Goal: Task Accomplishment & Management: Use online tool/utility

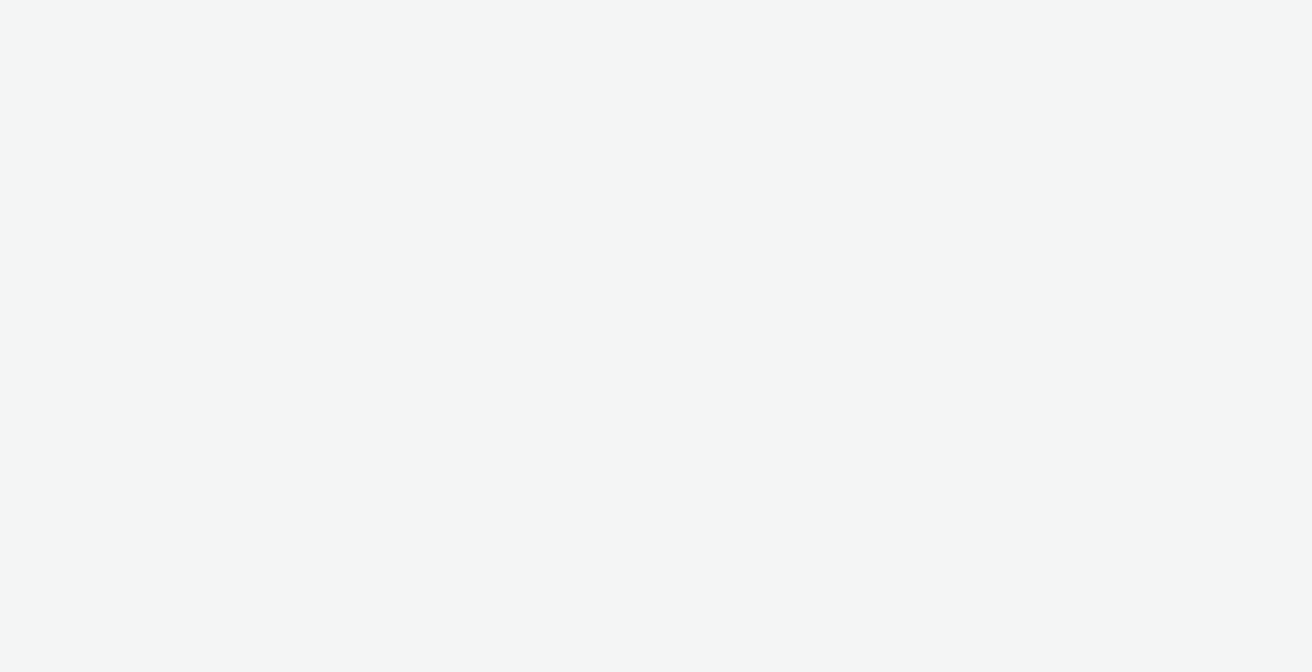
select select "6e0321bb-fa4f-48a7-92b5-065ad1241cb4"
select select "7d7b5aff-eb10-49ff-9fb4-161712d76f47"
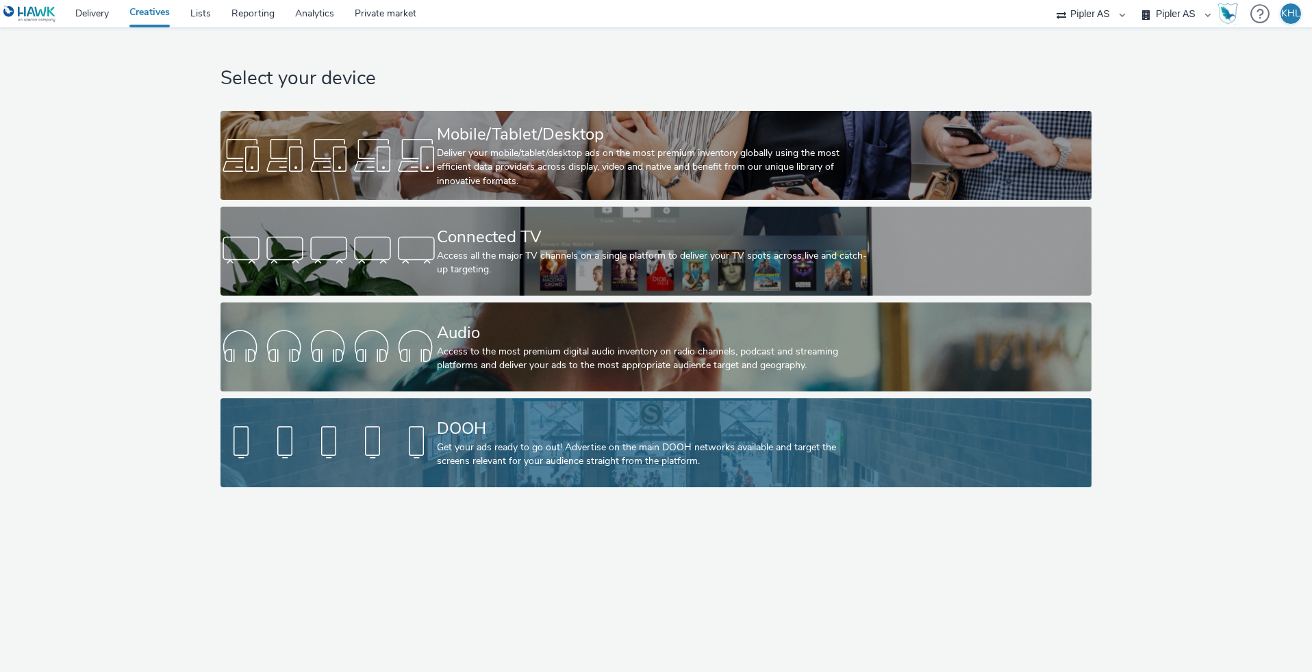
click at [419, 464] on link "DOOH Get your ads ready to go out! Advertise on the main DOOH networks availabl…" at bounding box center [656, 442] width 872 height 89
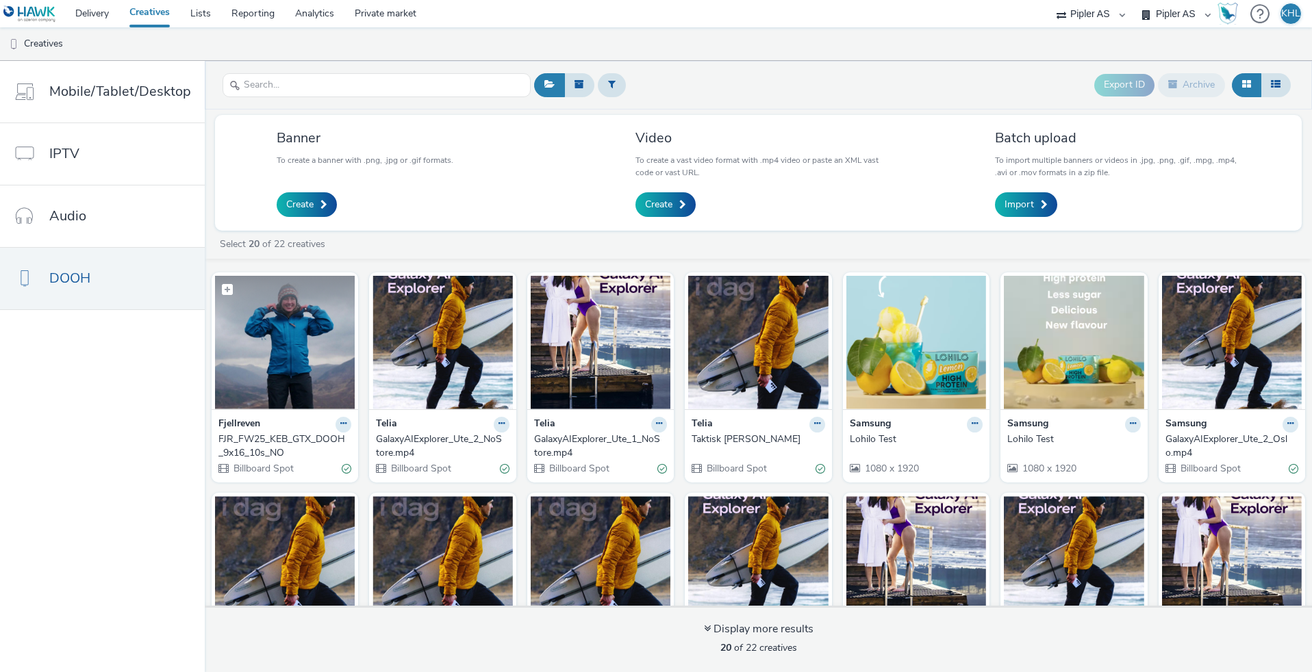
click at [340, 338] on img at bounding box center [285, 343] width 140 height 134
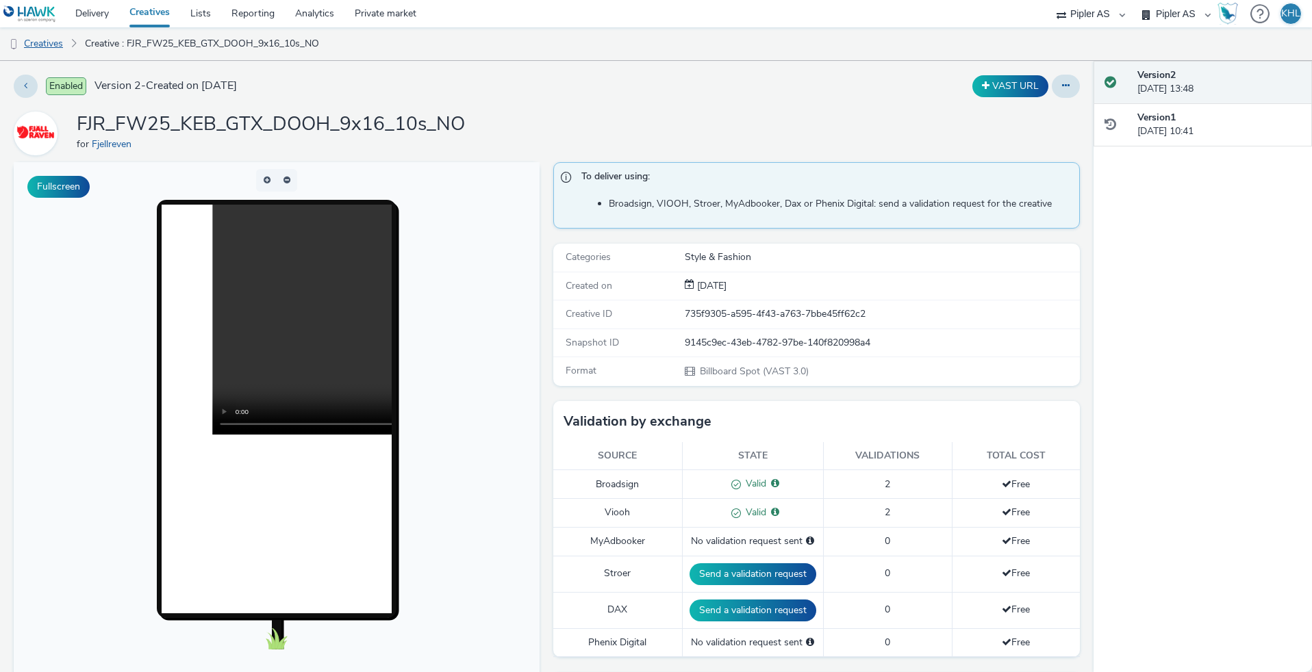
click at [56, 42] on link "Creatives" at bounding box center [35, 43] width 70 height 33
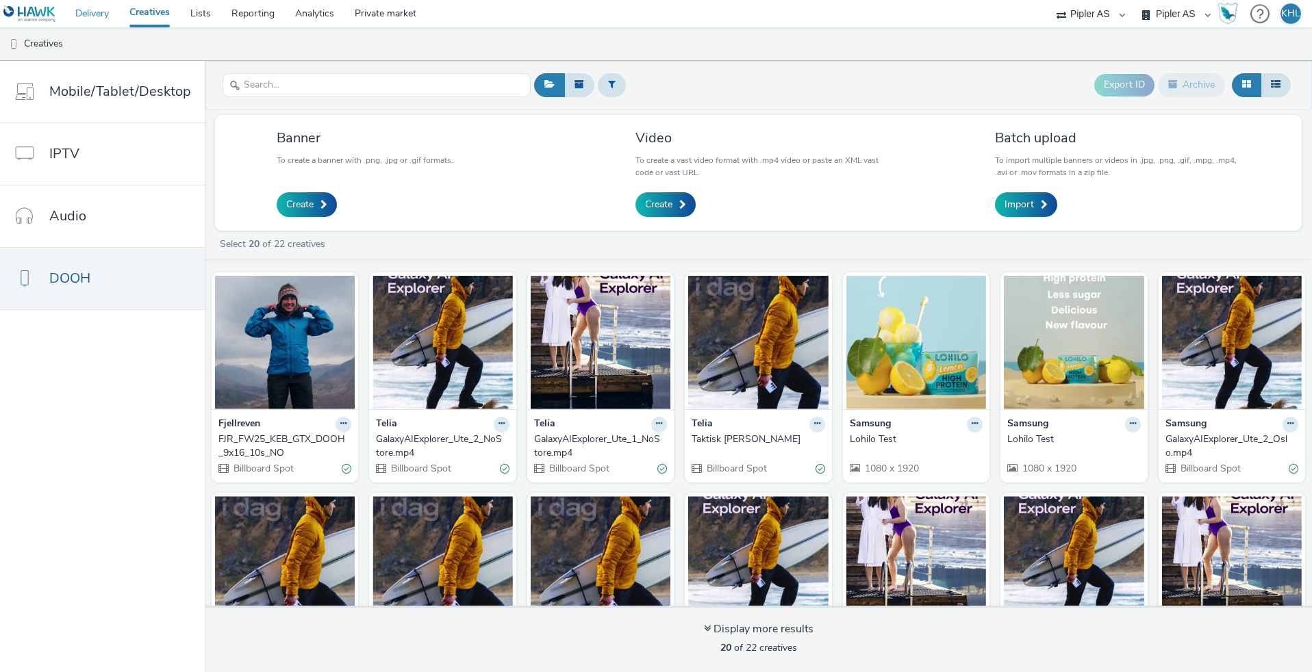
click at [97, 19] on link "Delivery" at bounding box center [92, 13] width 54 height 27
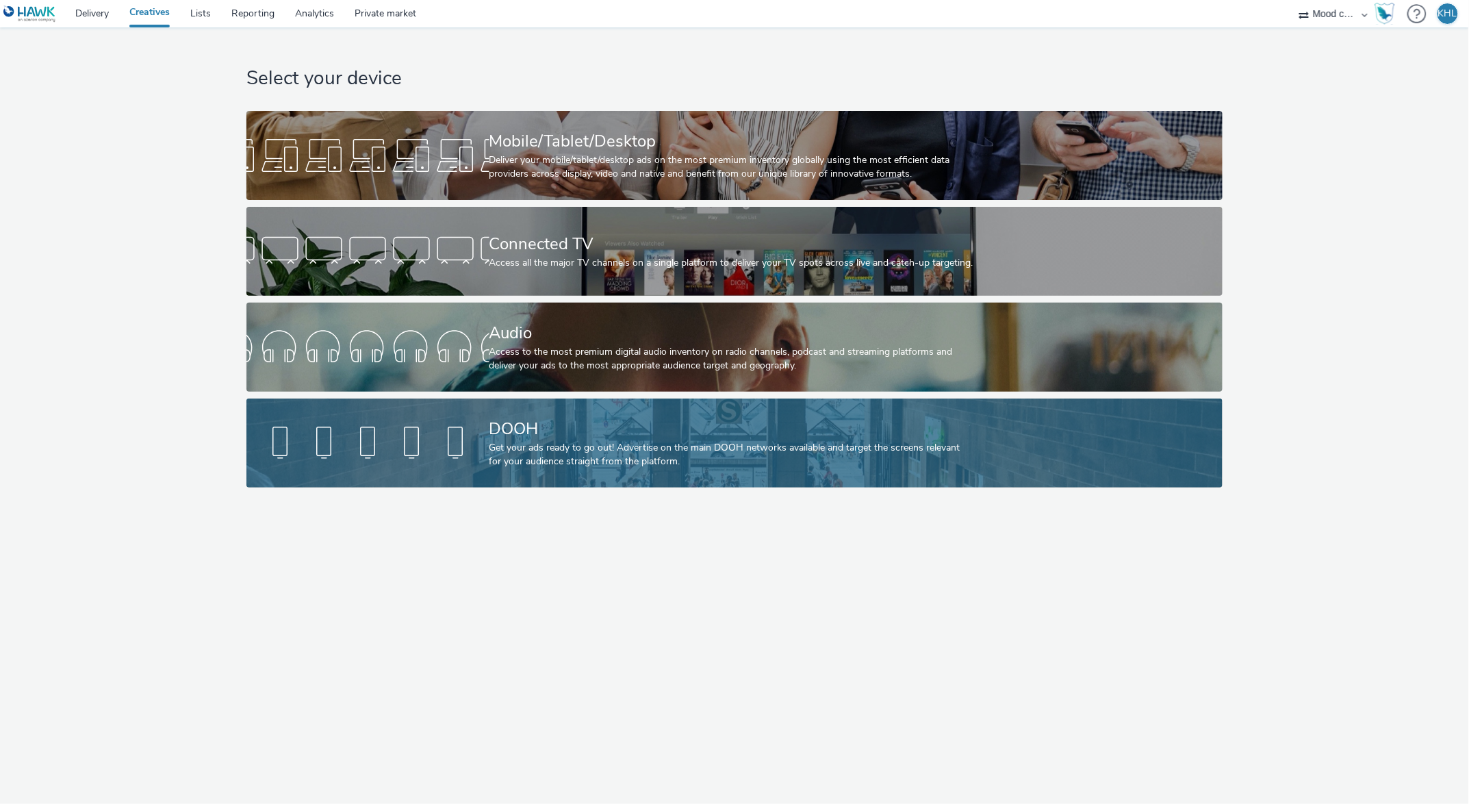
click at [585, 452] on div "Get your ads ready to go out! Advertise on the main DOOH networks available and…" at bounding box center [732, 455] width 485 height 28
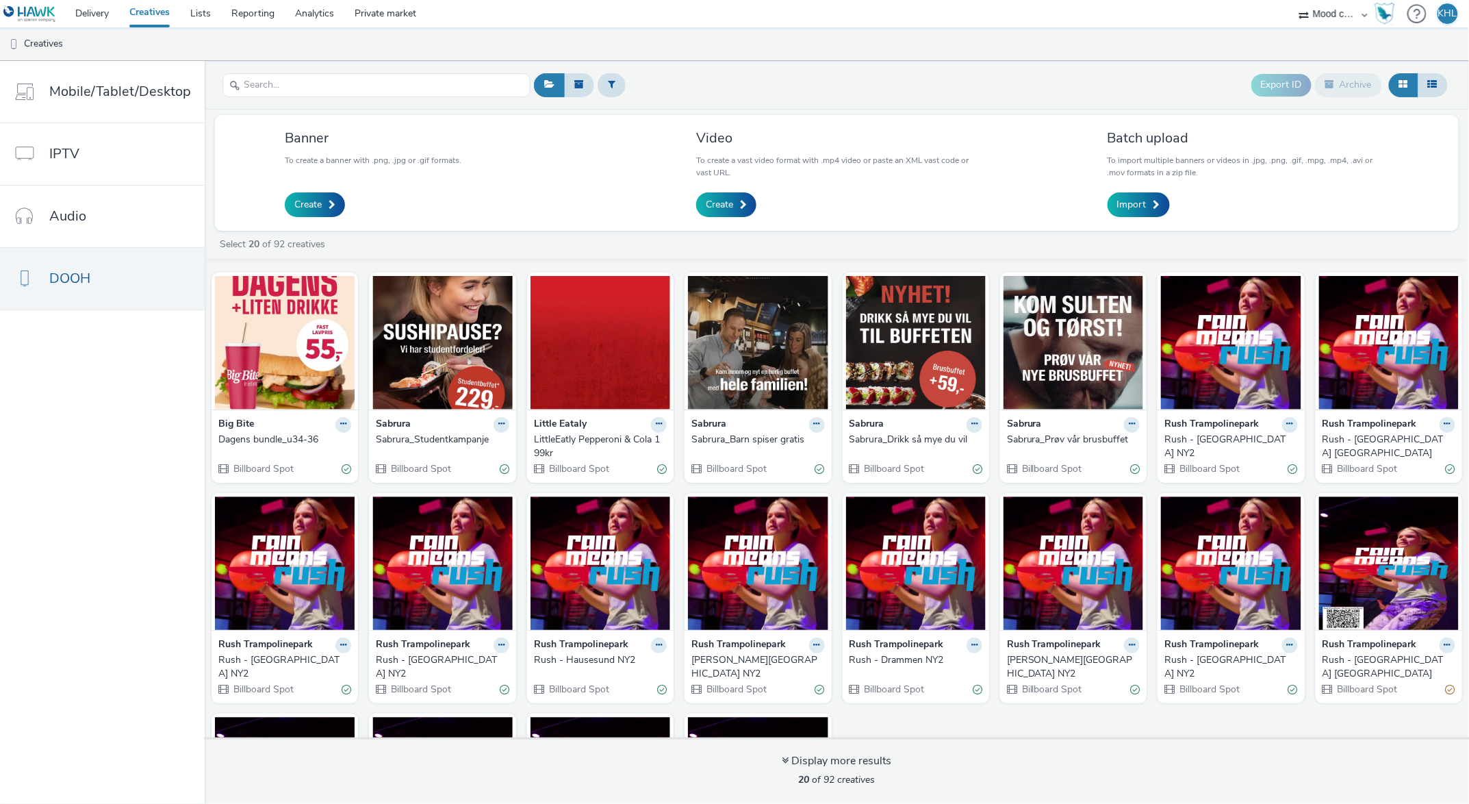
select select "c2295f28-7c96-446f-b279-53c23ee2b854"
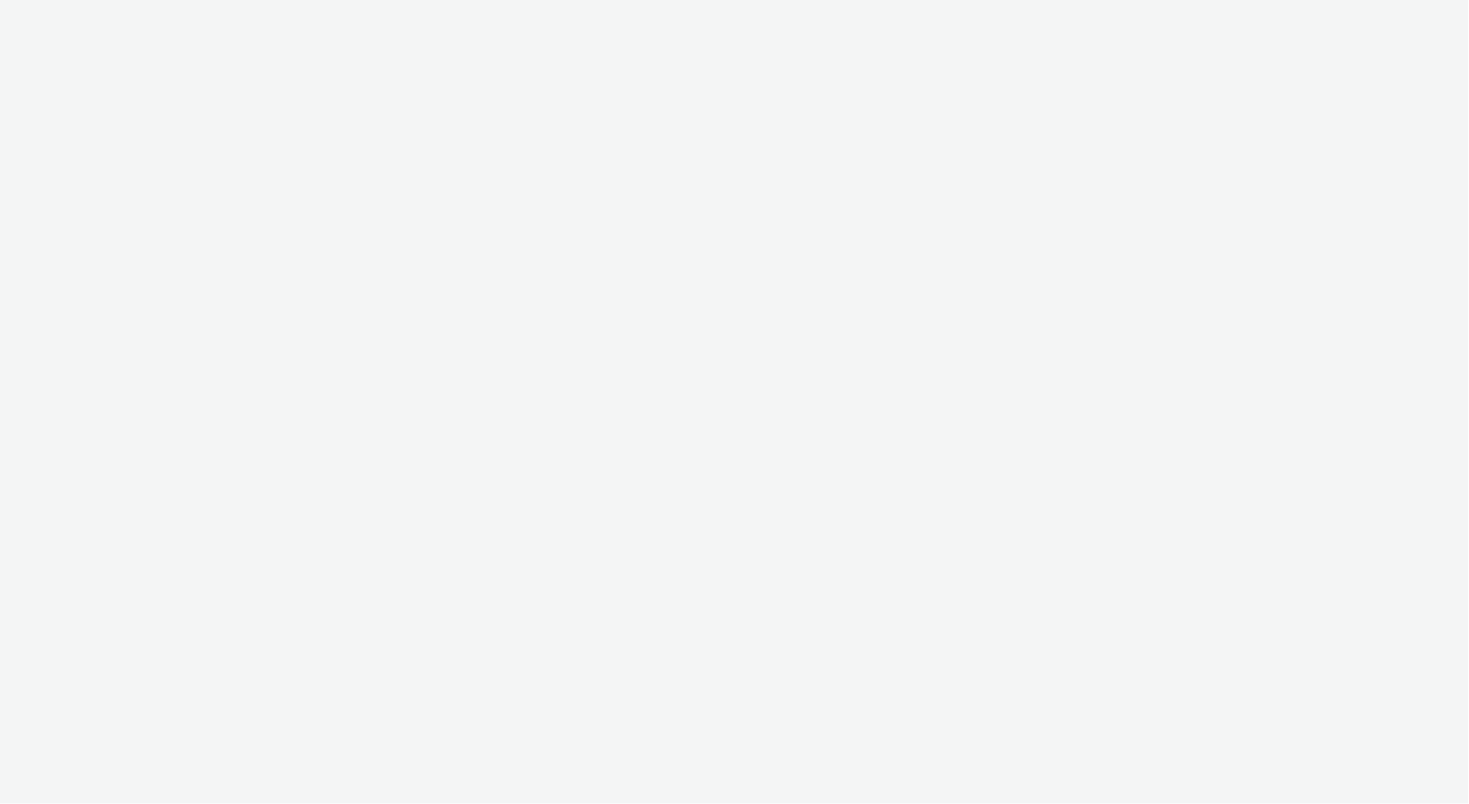
select select "c2295f28-7c96-446f-b279-53c23ee2b854"
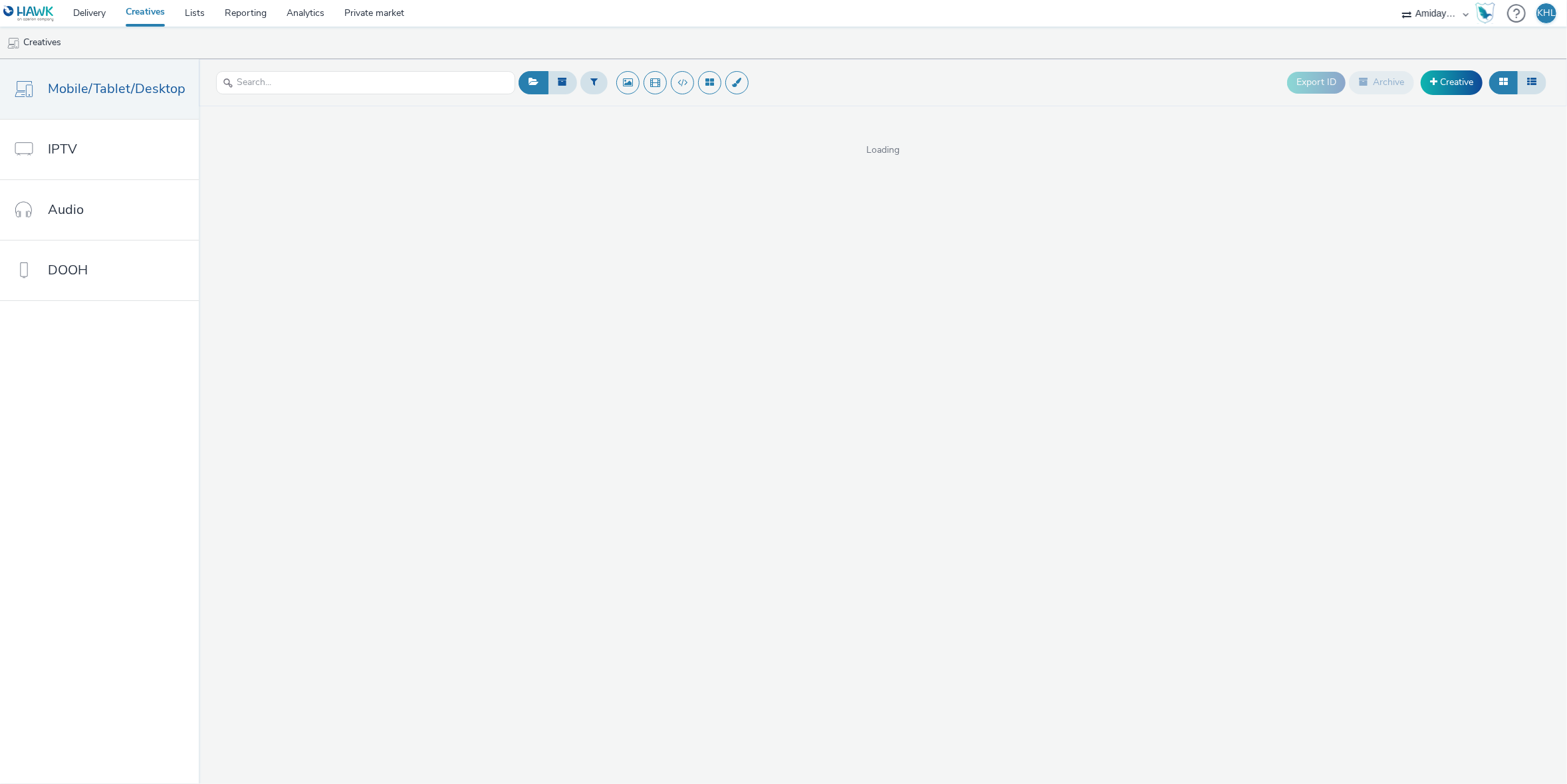
click at [945, 94] on div "Export ID Archive Creative" at bounding box center [1032, 82] width 1034 height 33
click at [96, 16] on link "Delivery" at bounding box center [89, 13] width 52 height 26
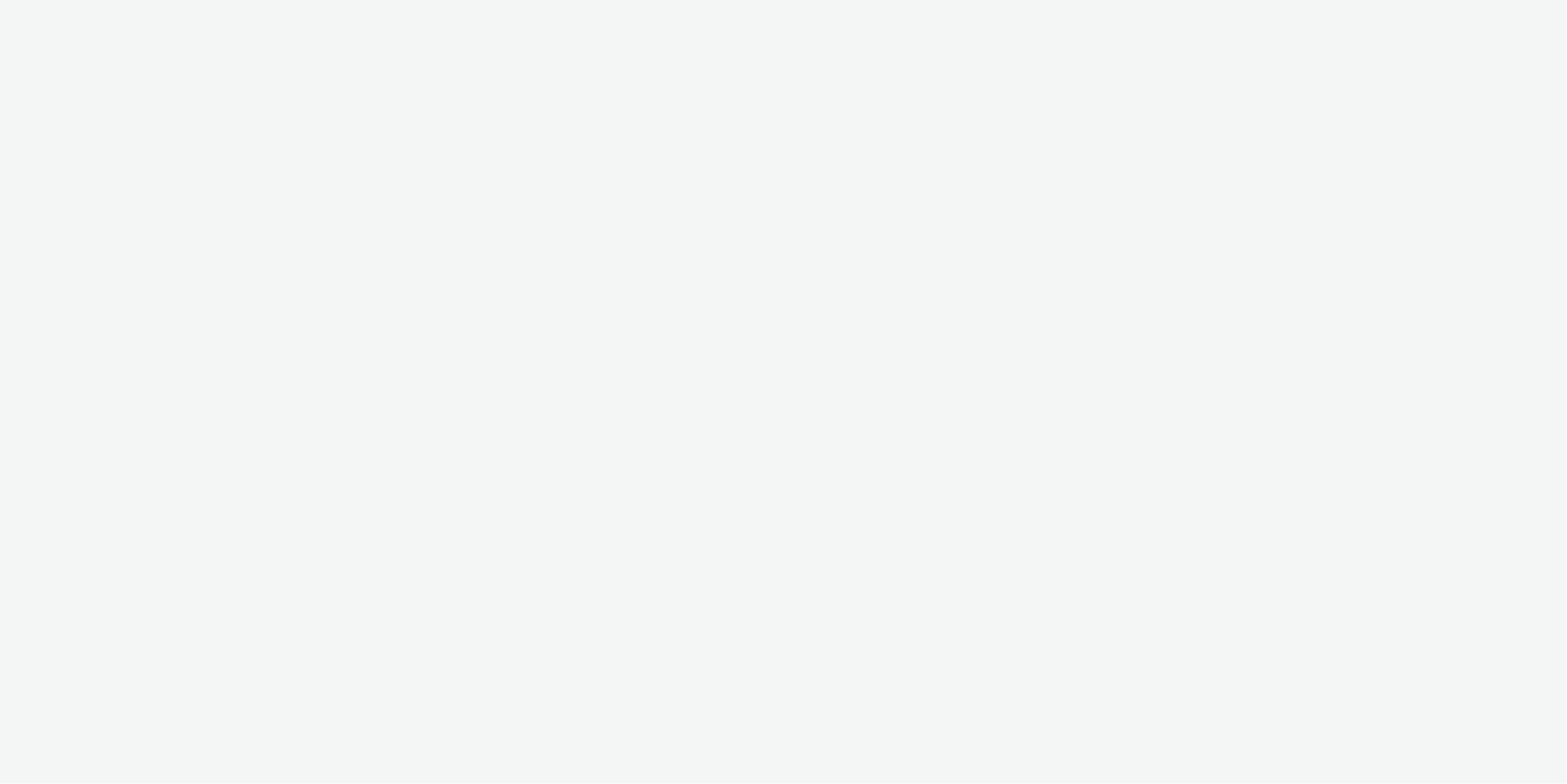
select select "c2295f28-7c96-446f-b279-53c23ee2b854"
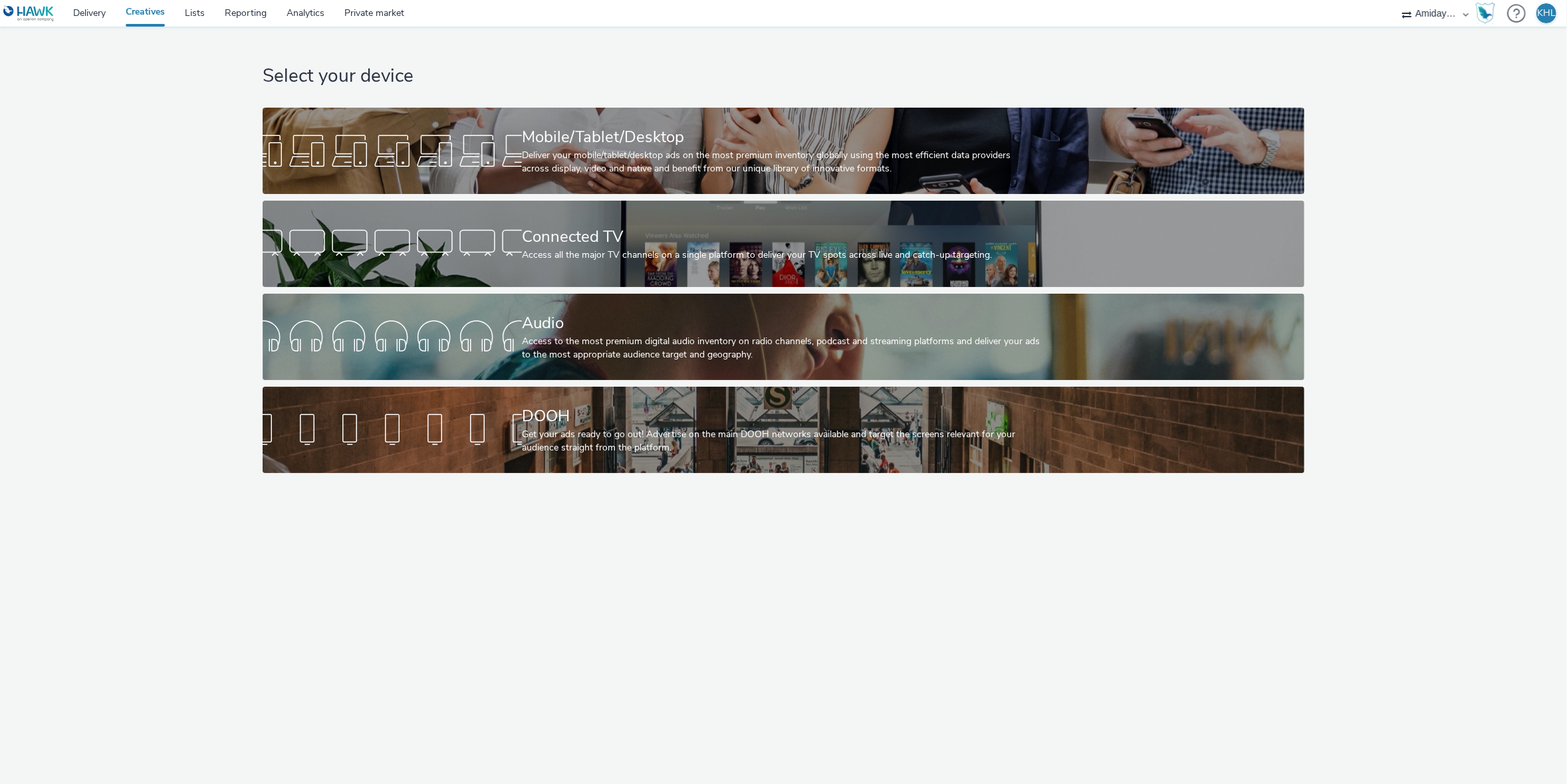
click at [509, 478] on div "Select your device Mobile/Tablet/Desktop Deliver your mobile/tablet/desktop ads…" at bounding box center [784, 252] width 1051 height 453
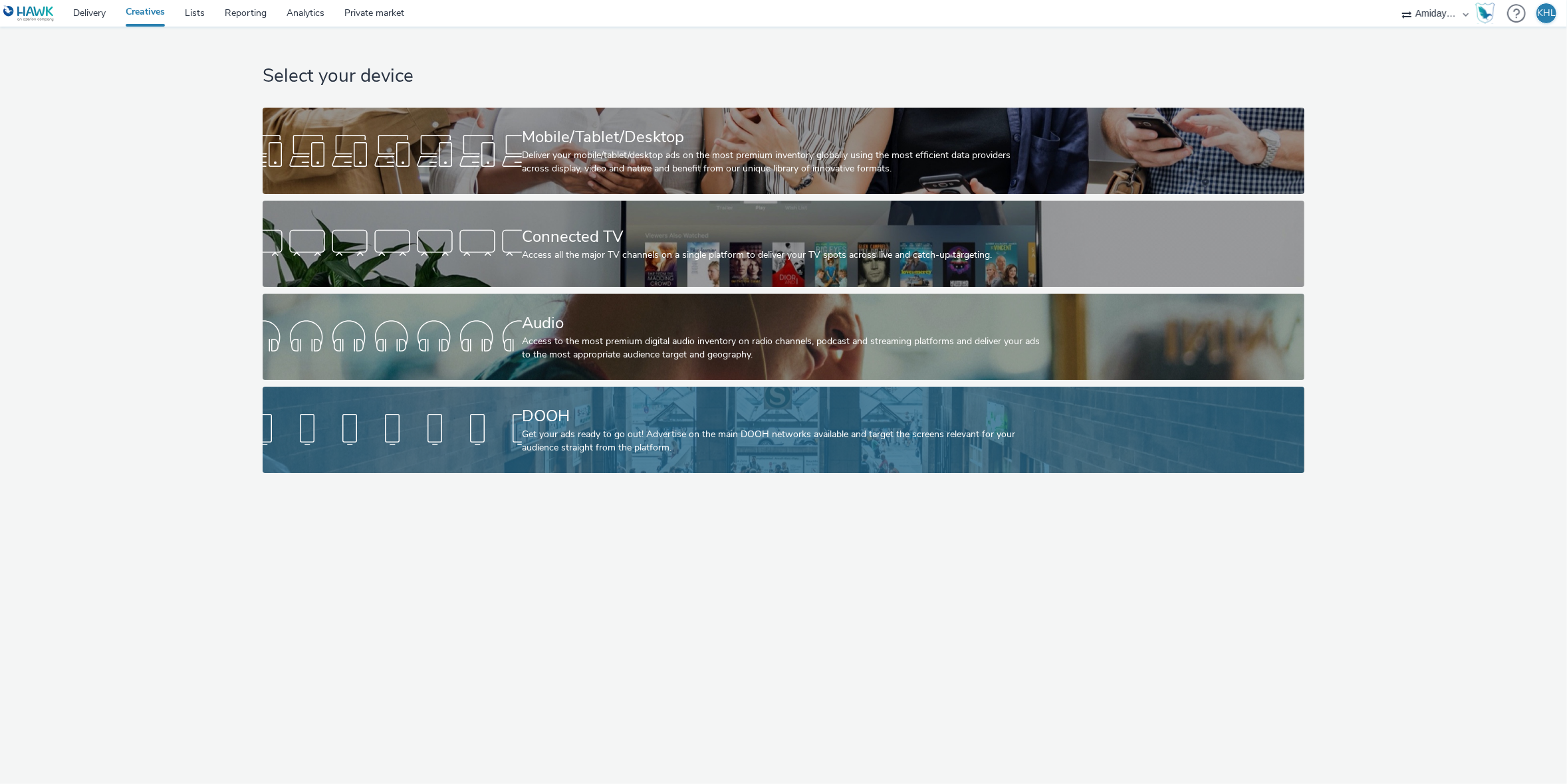
click at [519, 444] on div at bounding box center [391, 430] width 259 height 43
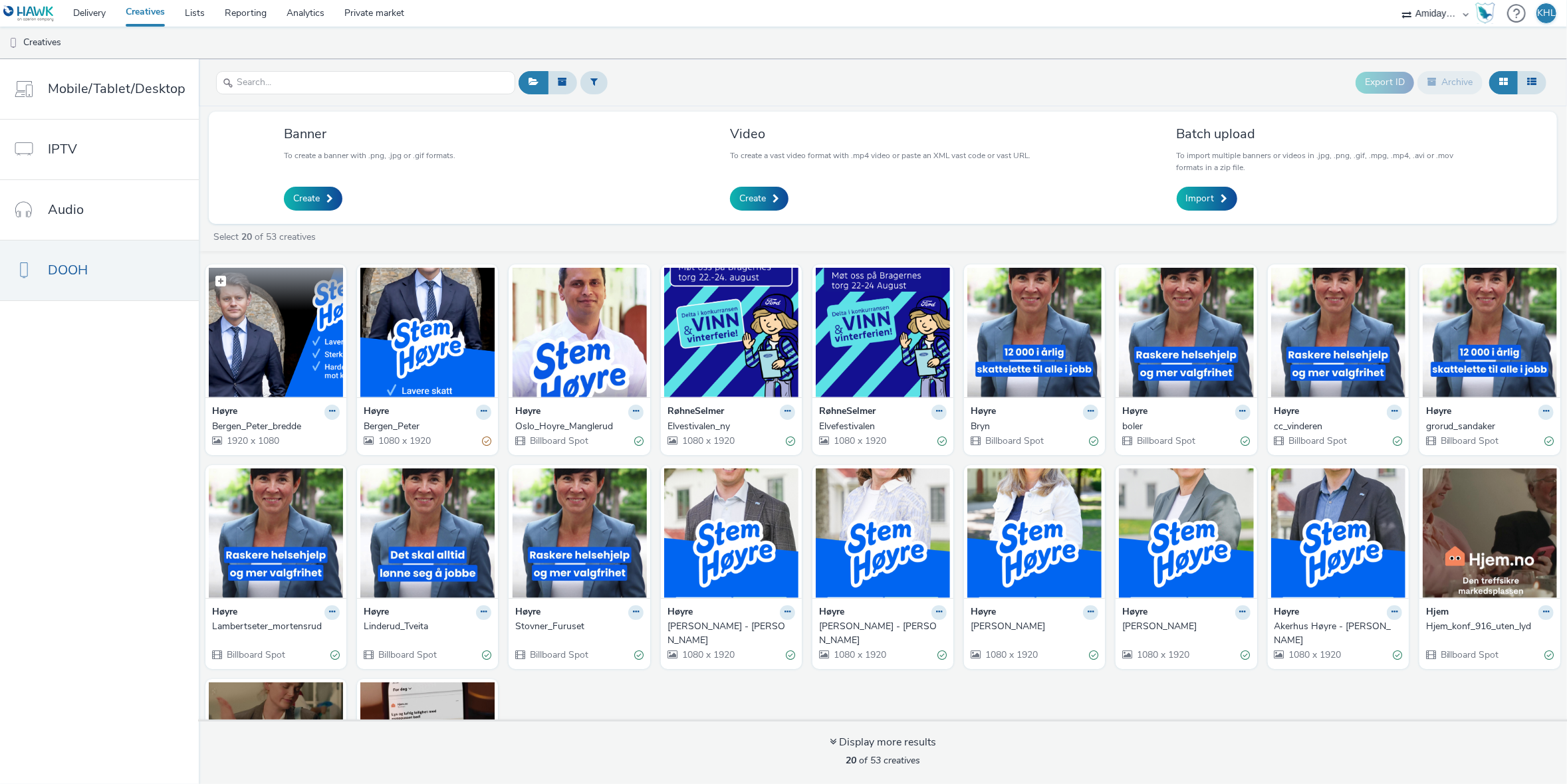
click at [287, 370] on img at bounding box center [276, 333] width 134 height 130
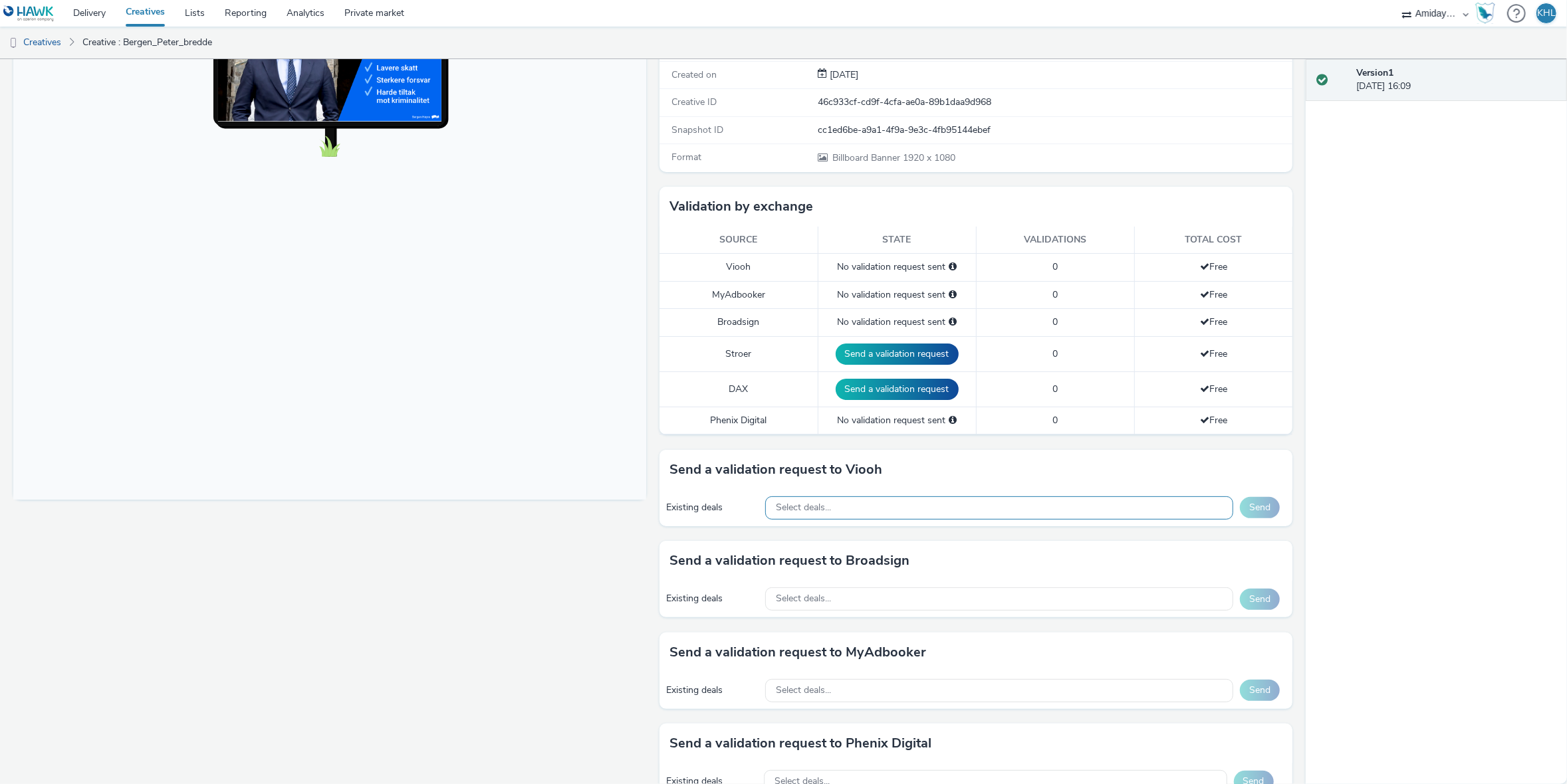
scroll to position [206, 0]
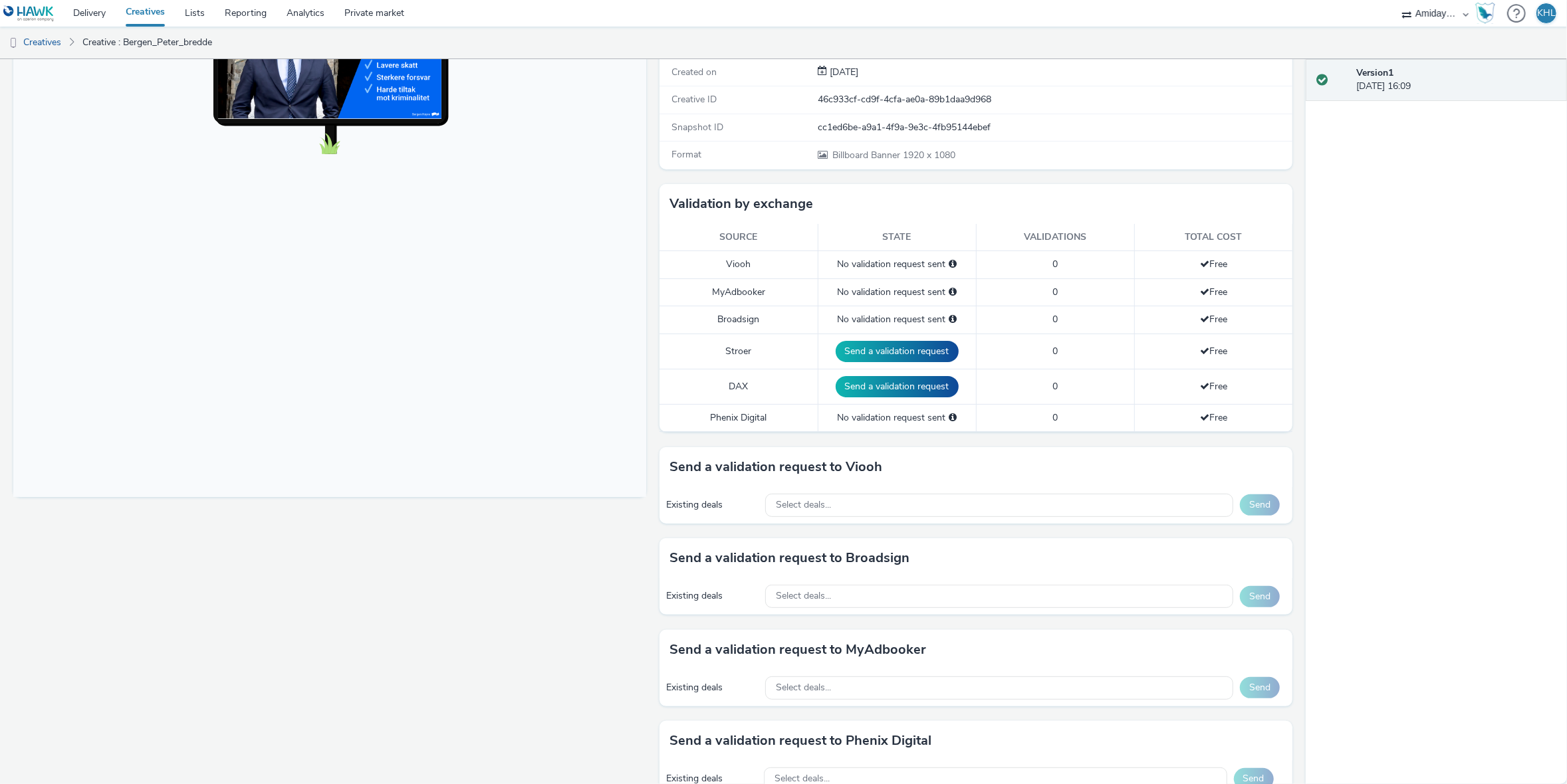
click at [831, 489] on div "Existing deals Select deals... Send" at bounding box center [976, 506] width 633 height 37
click at [841, 499] on div "Select deals..." at bounding box center [999, 506] width 468 height 23
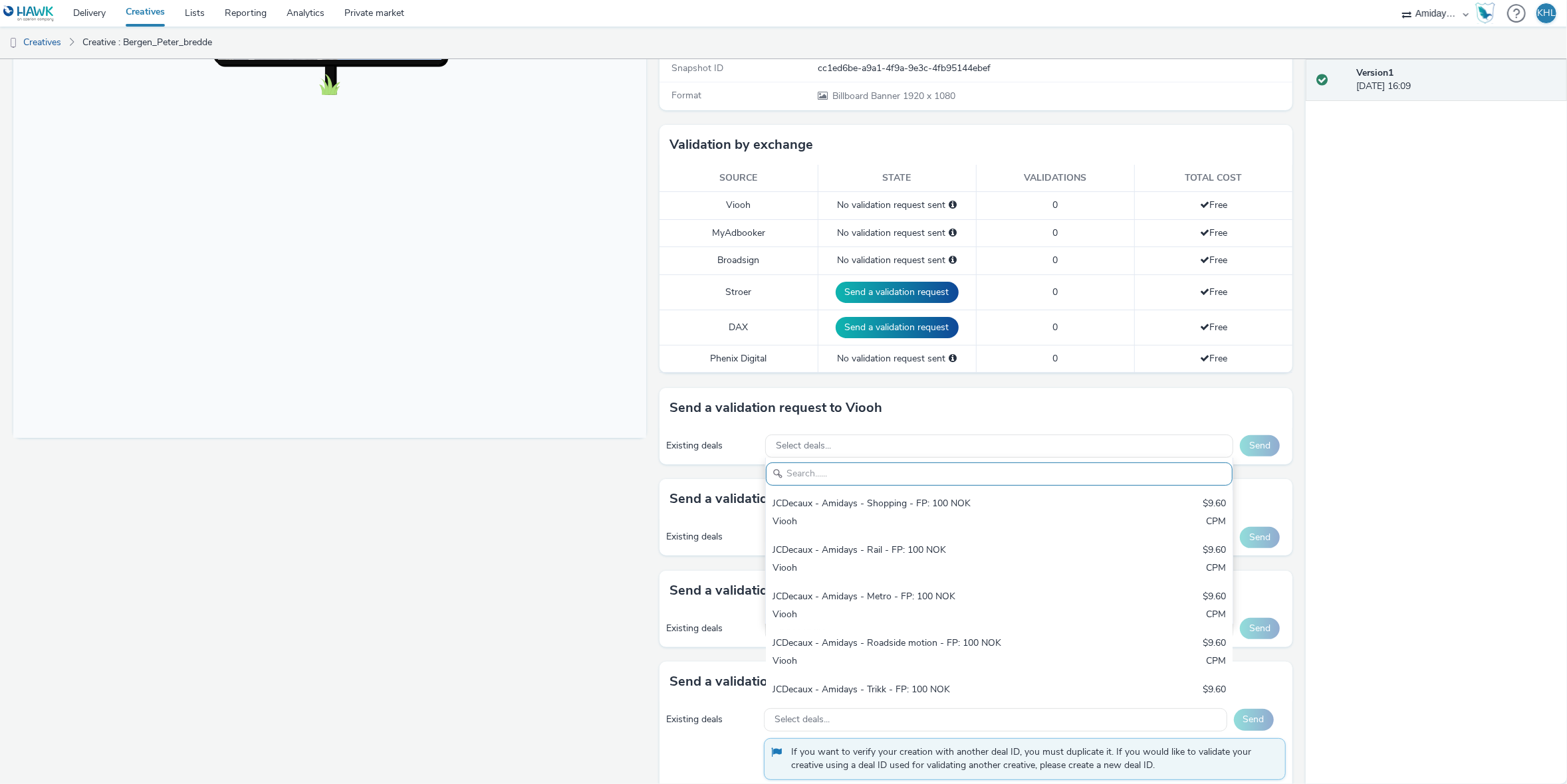
scroll to position [273, 0]
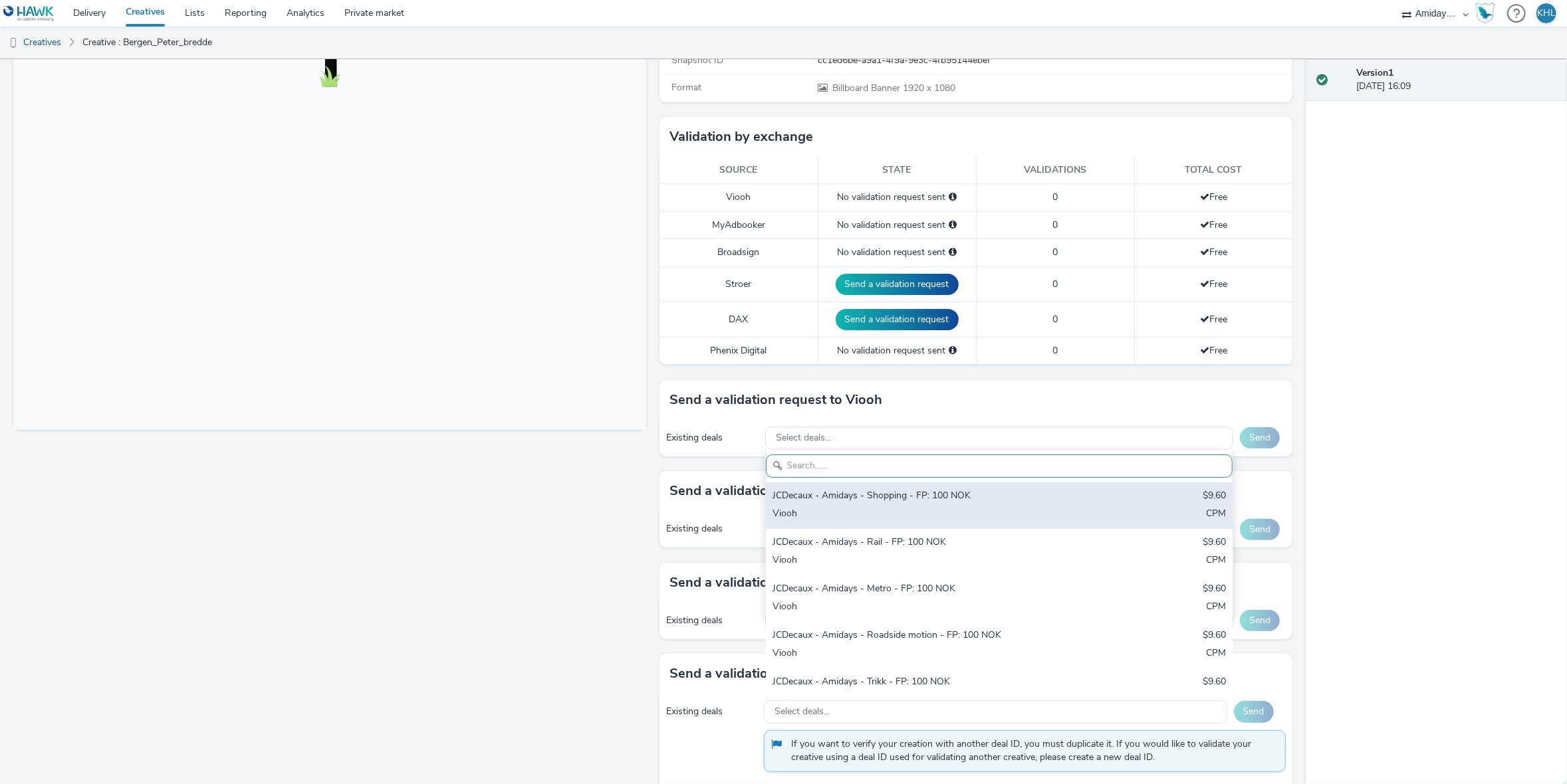
click at [894, 506] on div "Viooh" at bounding box center [922, 514] width 300 height 16
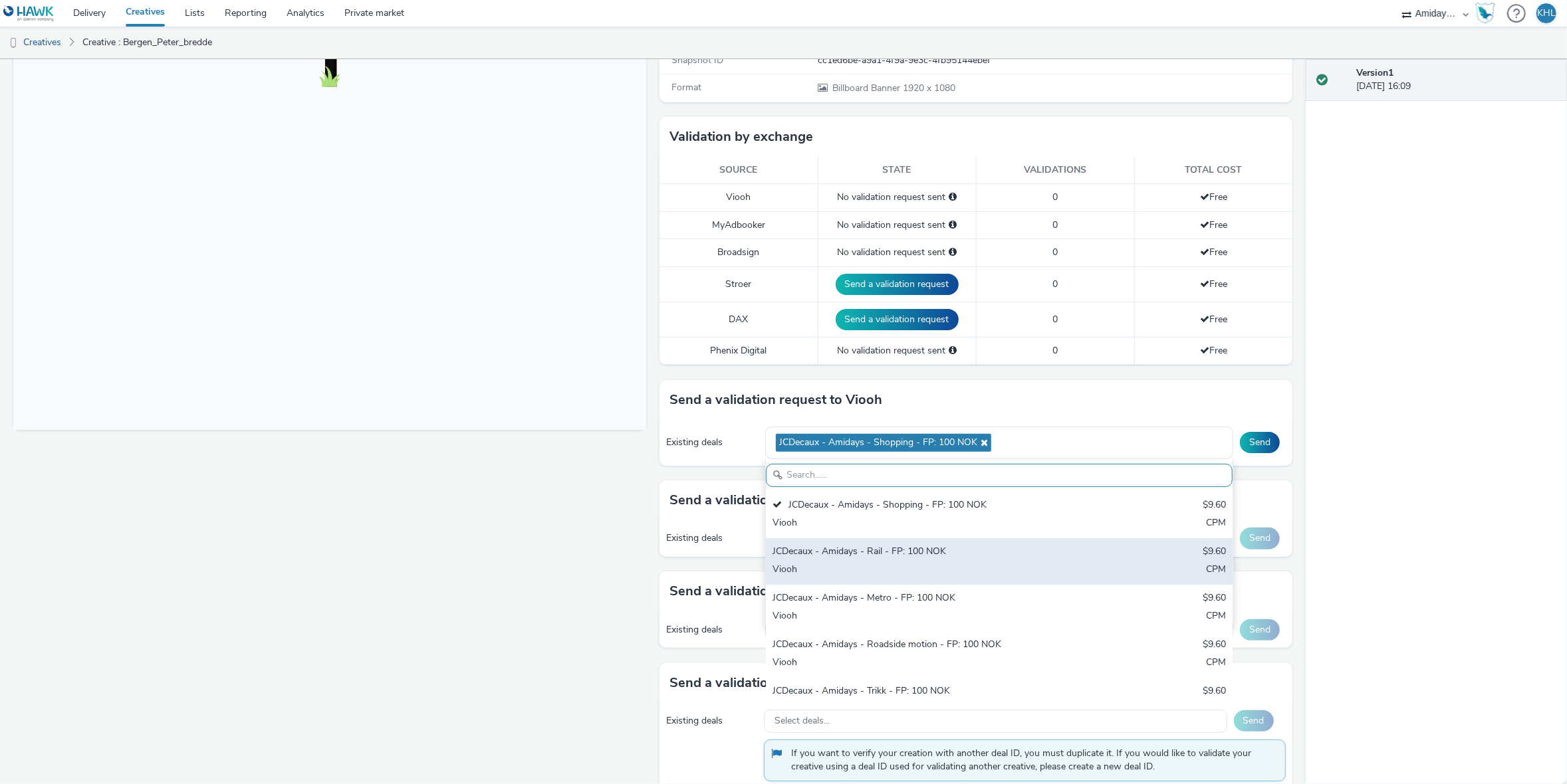
click at [884, 564] on div "Viooh" at bounding box center [922, 571] width 300 height 16
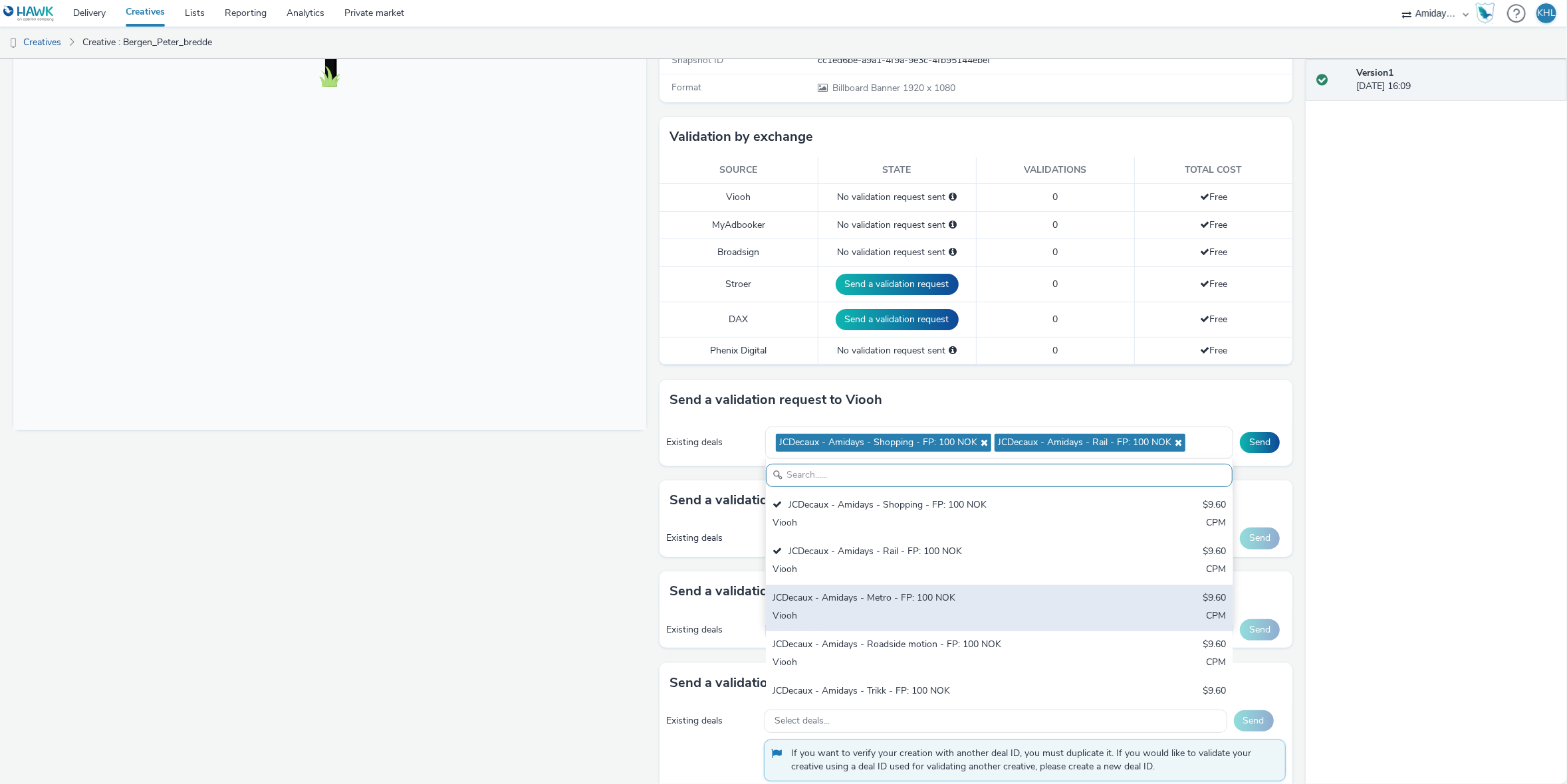
drag, startPoint x: 886, startPoint y: 618, endPoint x: 886, endPoint y: 637, distance: 19.0
click at [886, 618] on div "Viooh" at bounding box center [922, 617] width 300 height 16
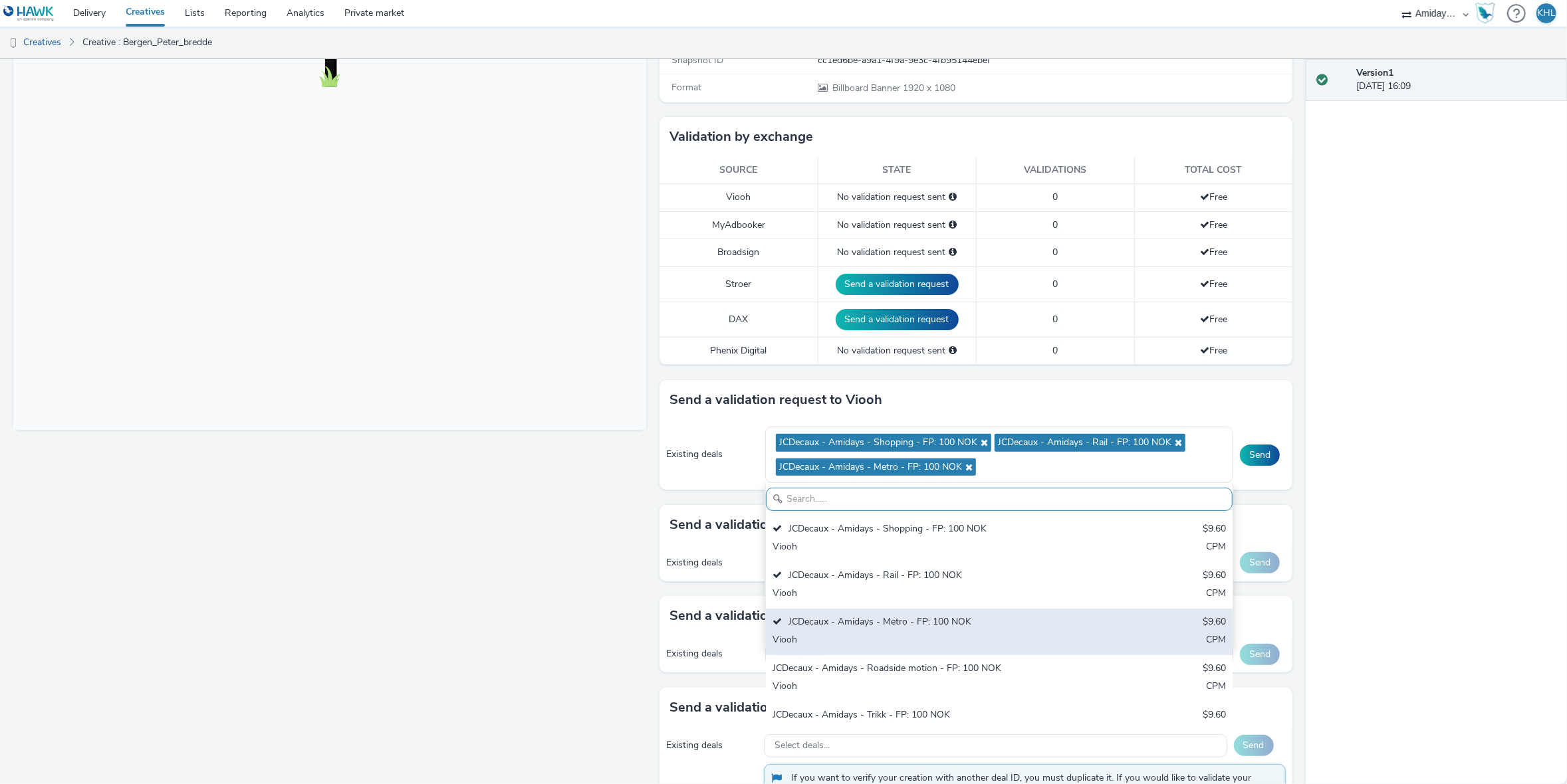
click at [886, 671] on div "JCDecaux - Amidays - Roadside motion - FP: 100 NOK" at bounding box center [922, 670] width 300 height 16
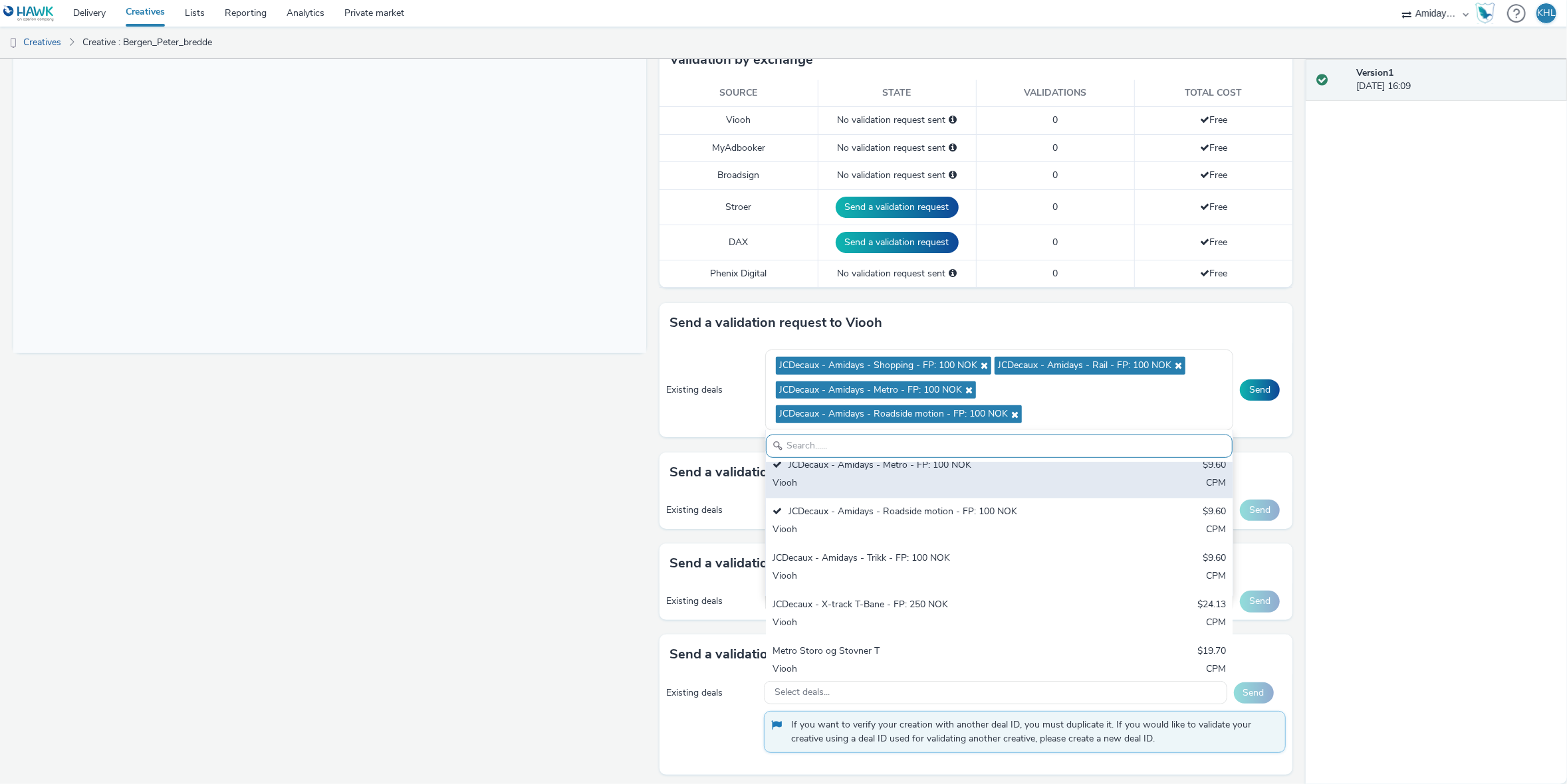
scroll to position [102, 0]
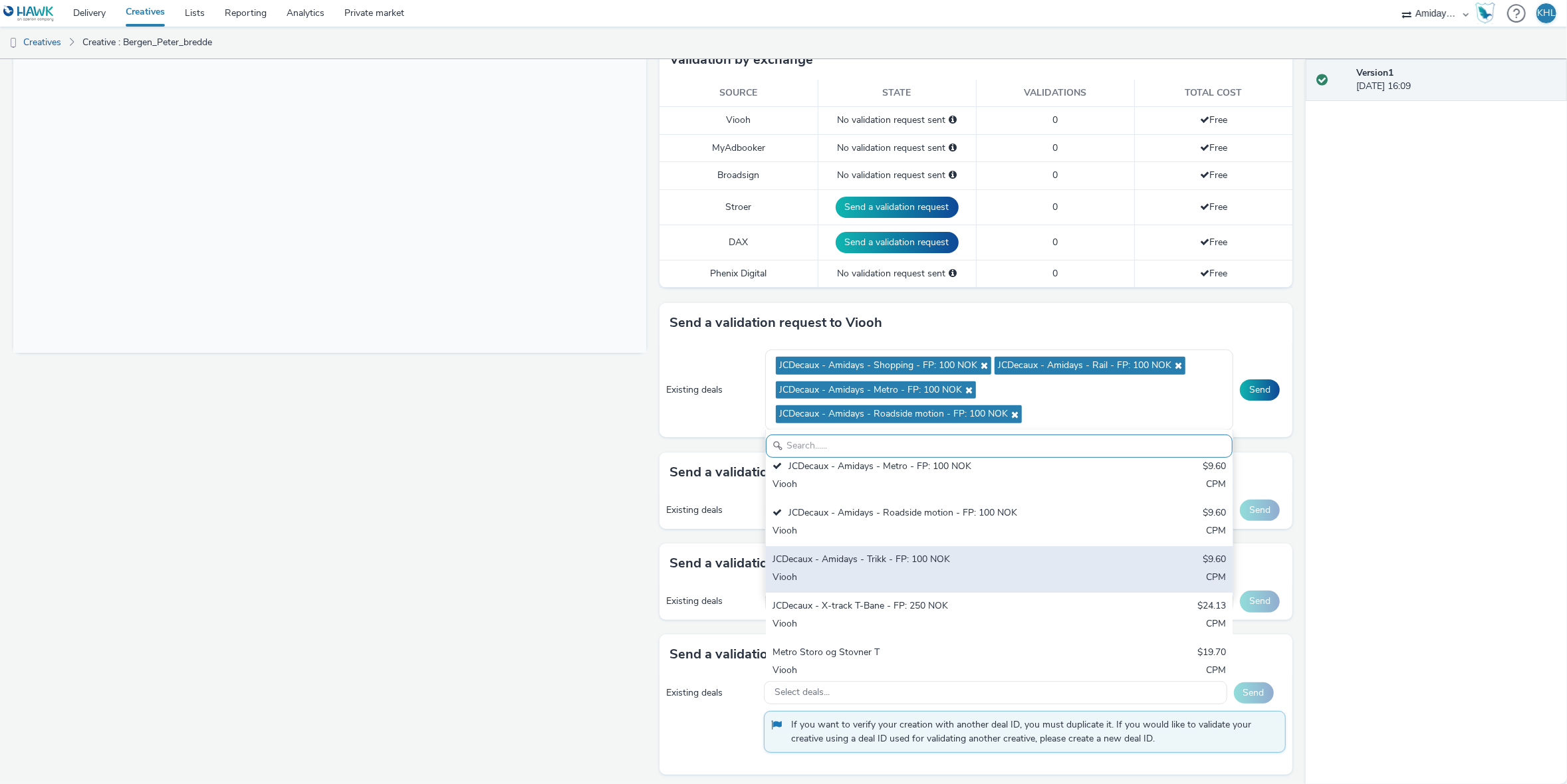
click at [876, 567] on div "JCDecaux - Amidays - Trikk - FP: 100 NOK $9.60 Viooh CPM" at bounding box center [999, 570] width 467 height 47
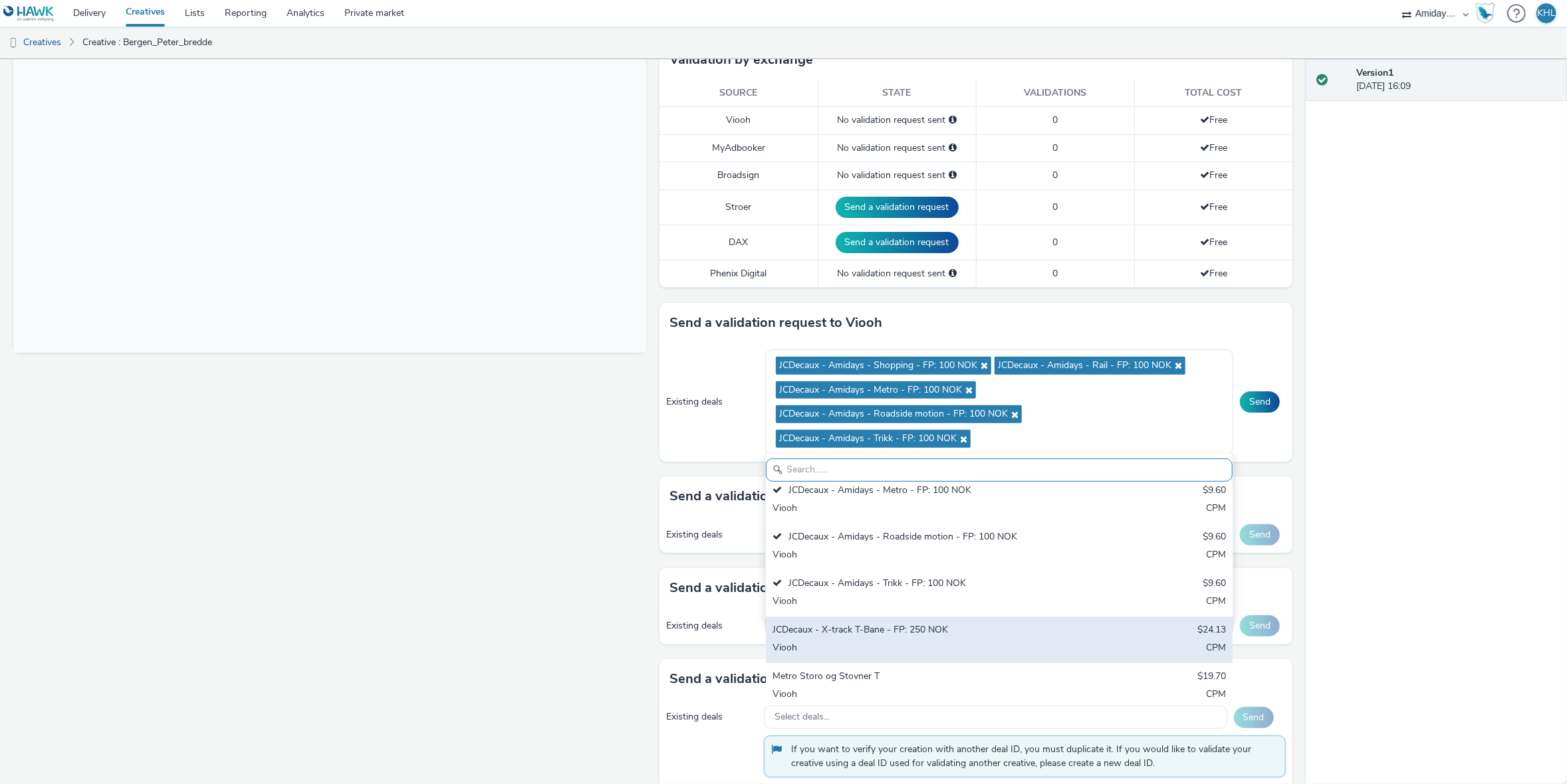
click at [868, 623] on div "JCDecaux - X-track T-Bane - FP: 250 NOK" at bounding box center [922, 631] width 300 height 16
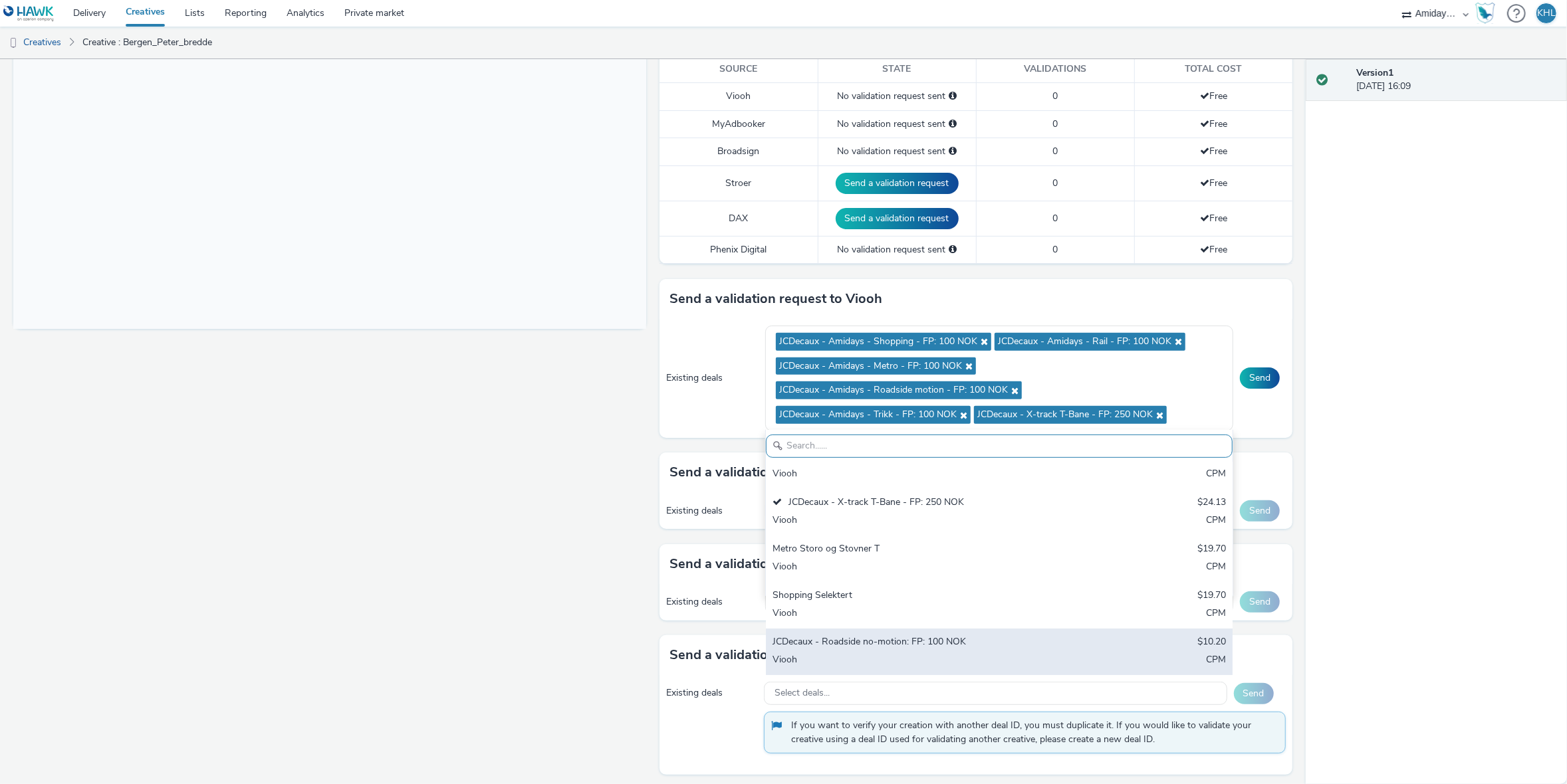
scroll to position [206, 0]
click at [926, 643] on div "JCDecaux - Roadside no-motion: FP: 100 NOK" at bounding box center [922, 643] width 300 height 16
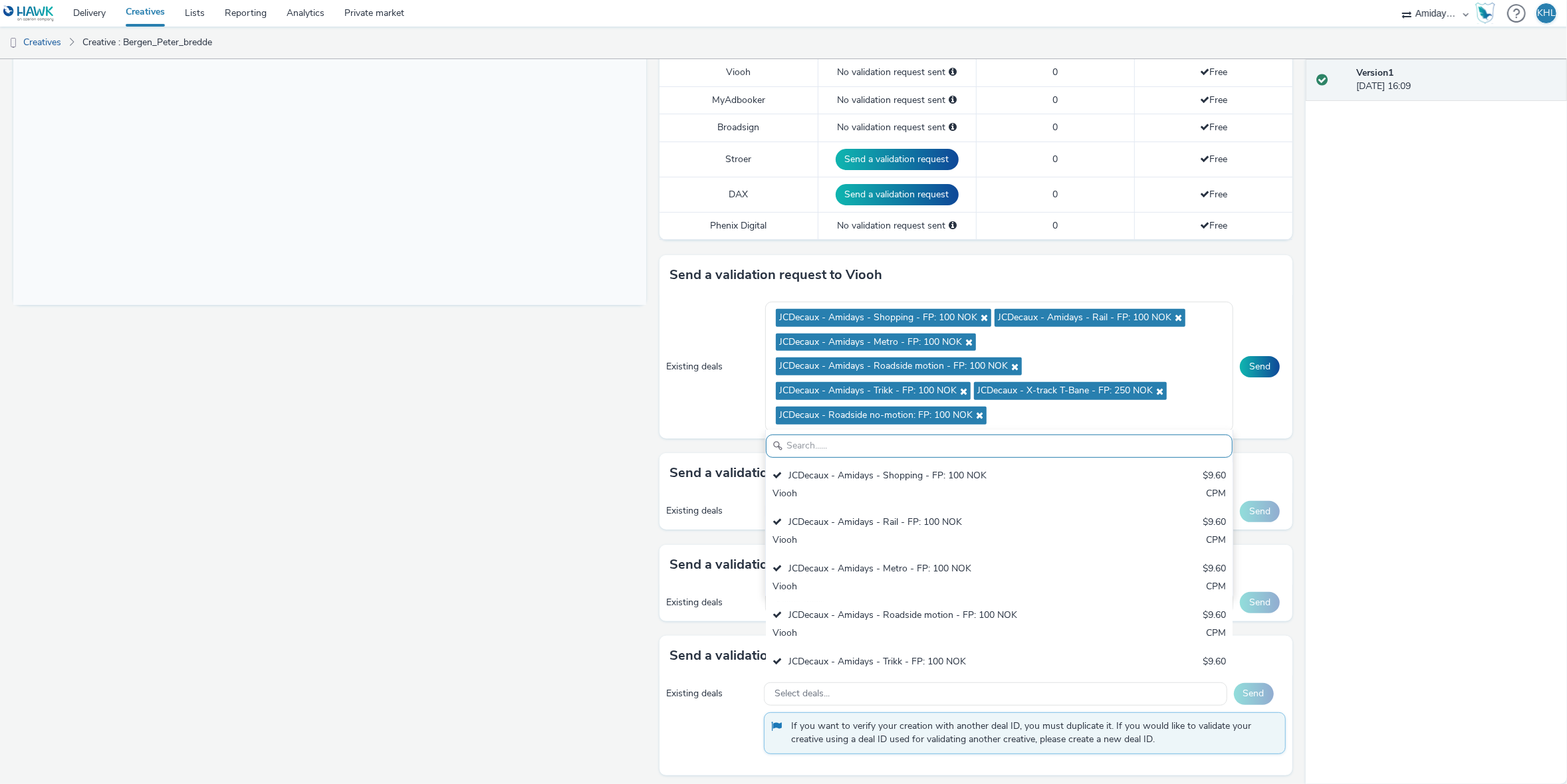
scroll to position [0, 0]
click at [1357, 553] on div "Version 1 23 August 2025, 16:09" at bounding box center [1436, 421] width 261 height 725
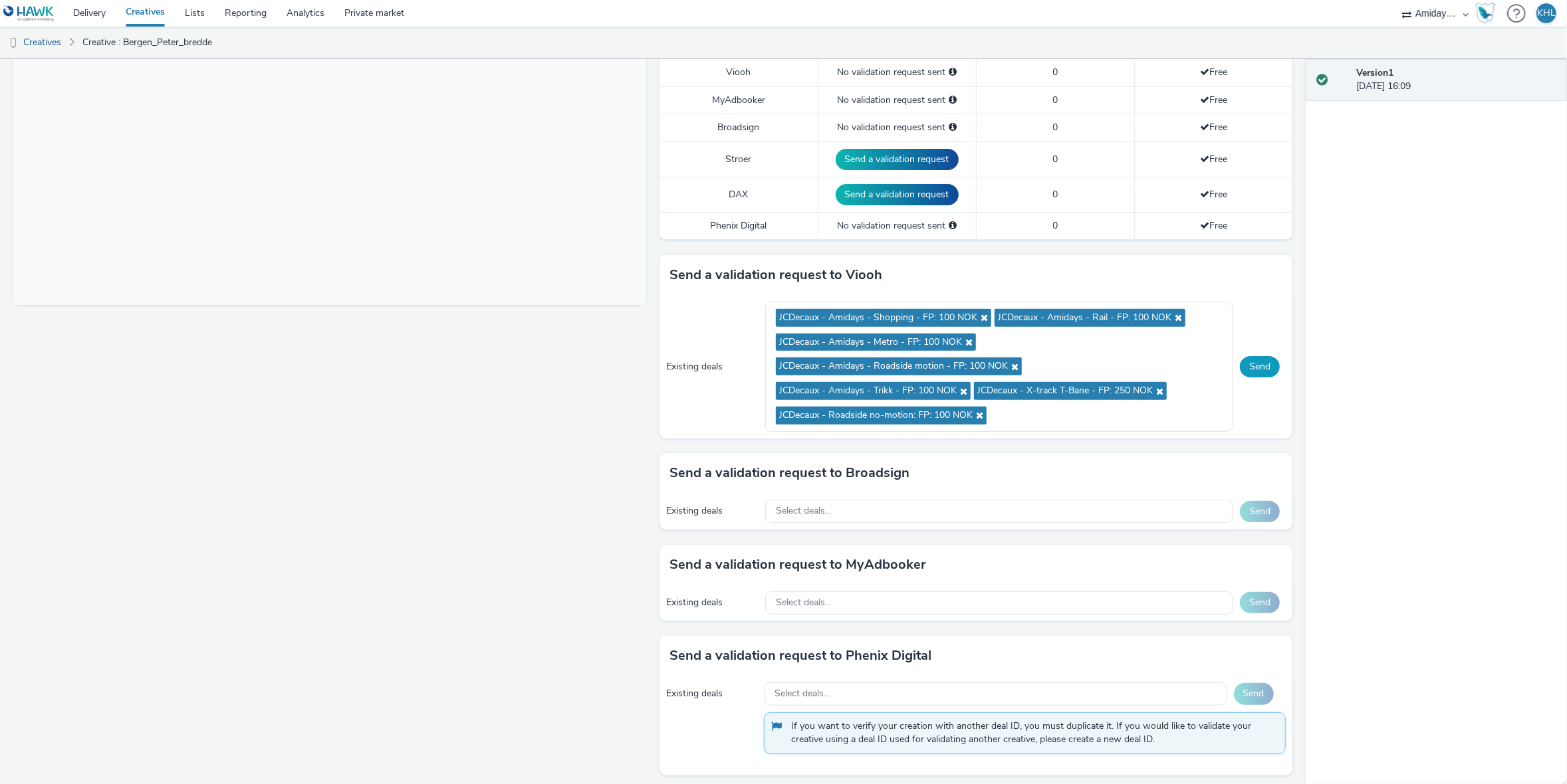
click at [1256, 366] on button "Send" at bounding box center [1259, 367] width 40 height 21
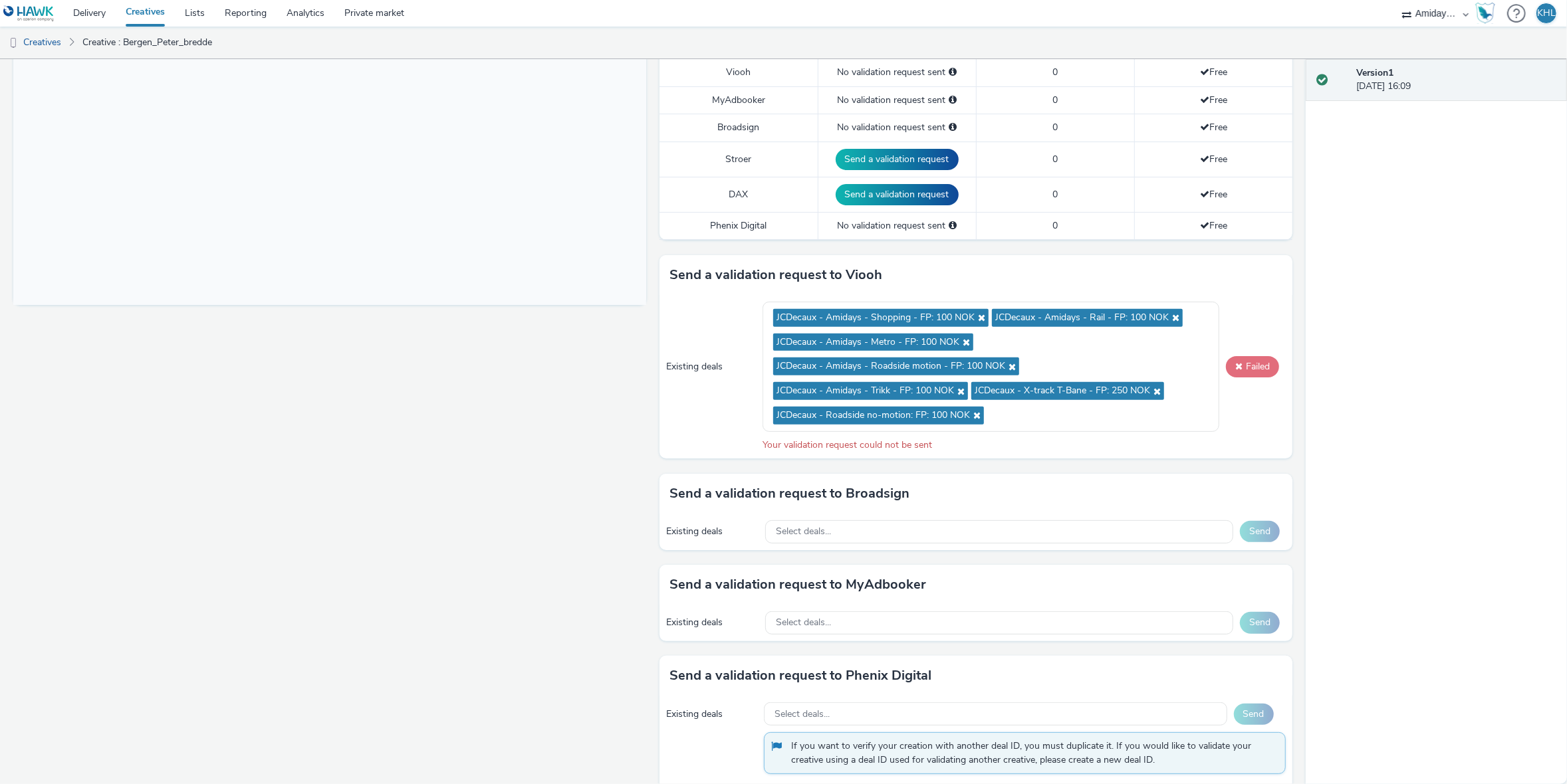
click at [1259, 357] on button "Failed" at bounding box center [1252, 367] width 53 height 21
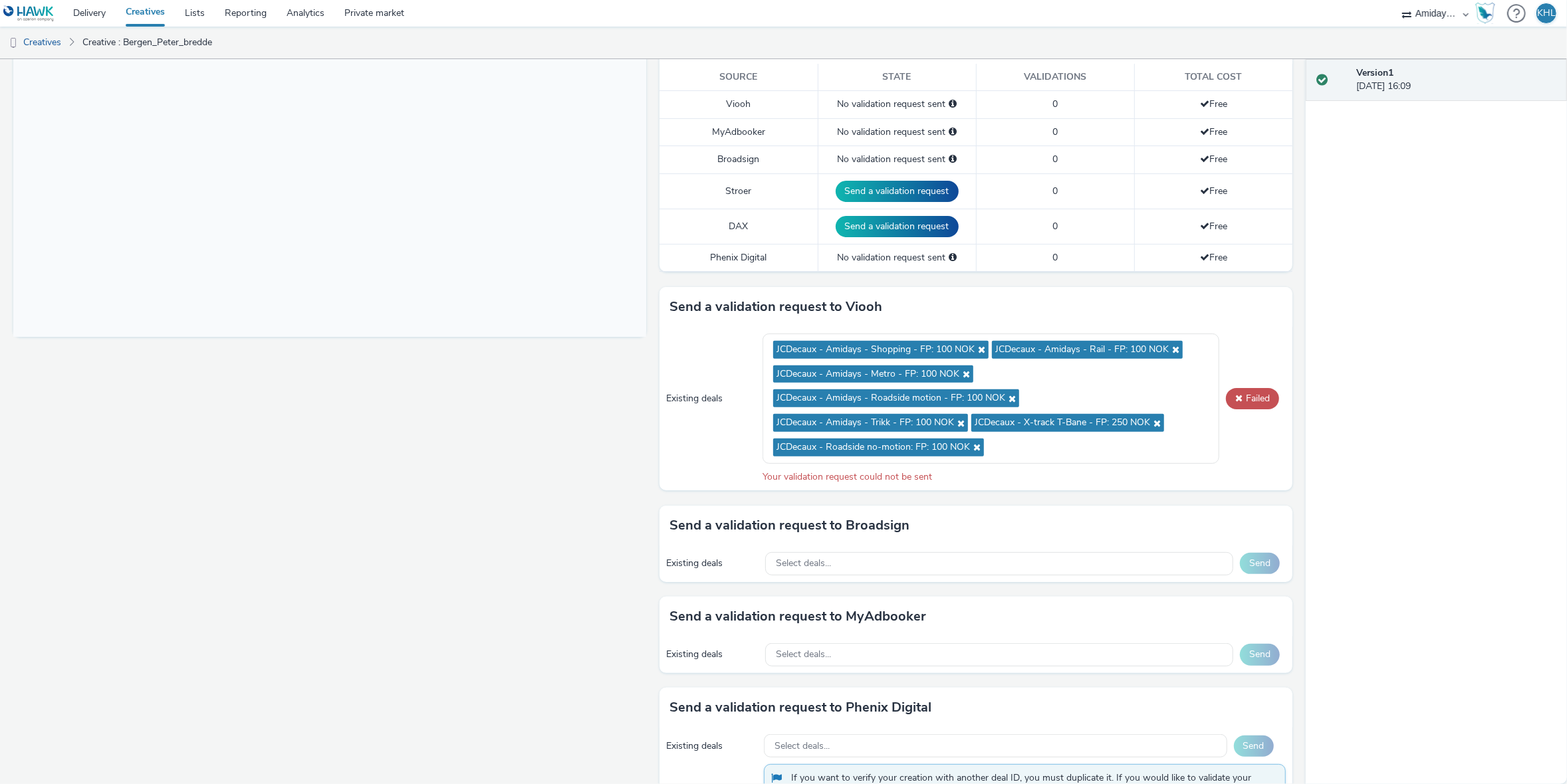
scroll to position [197, 0]
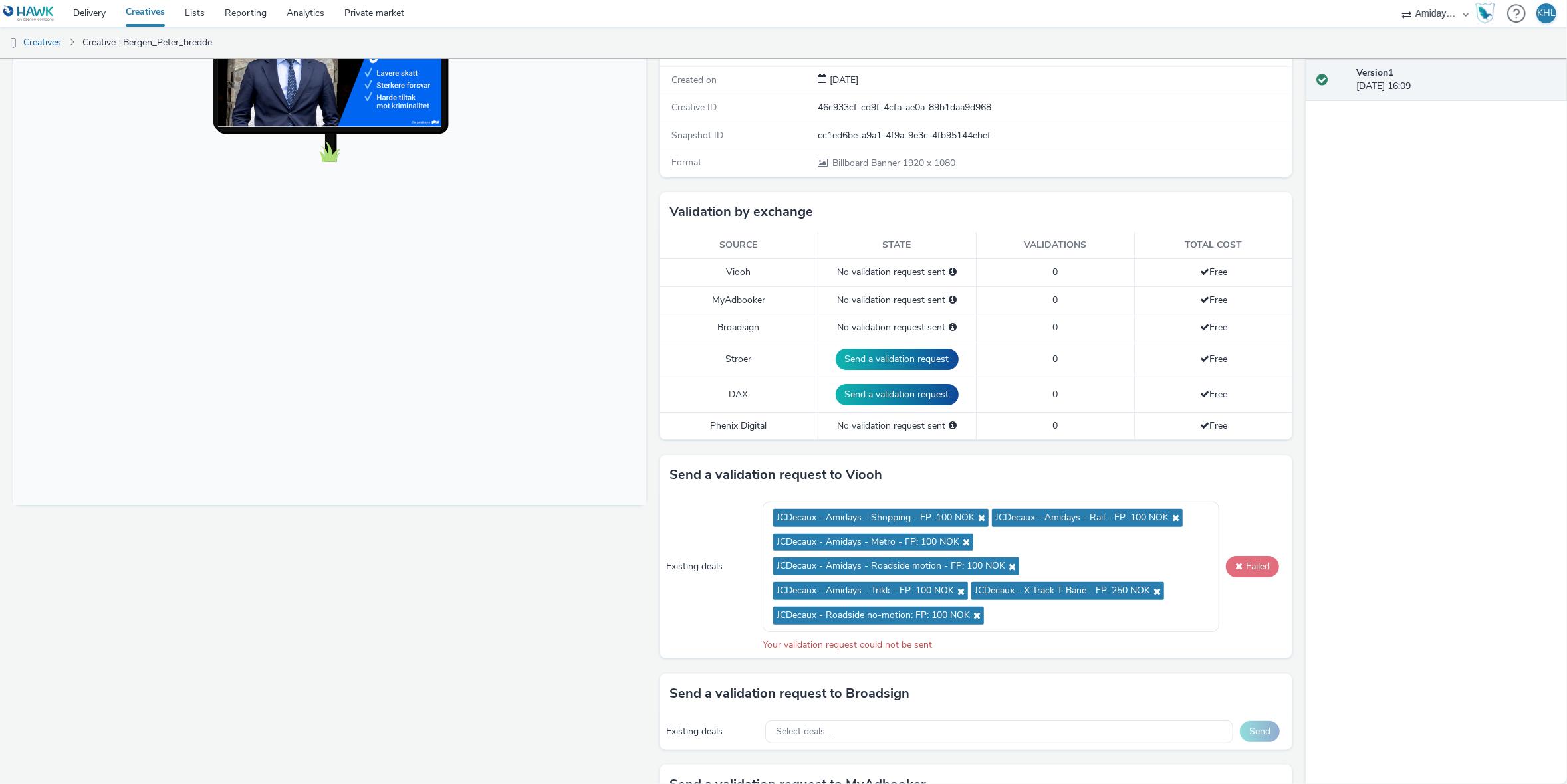
click at [1247, 560] on button "Failed" at bounding box center [1252, 567] width 53 height 21
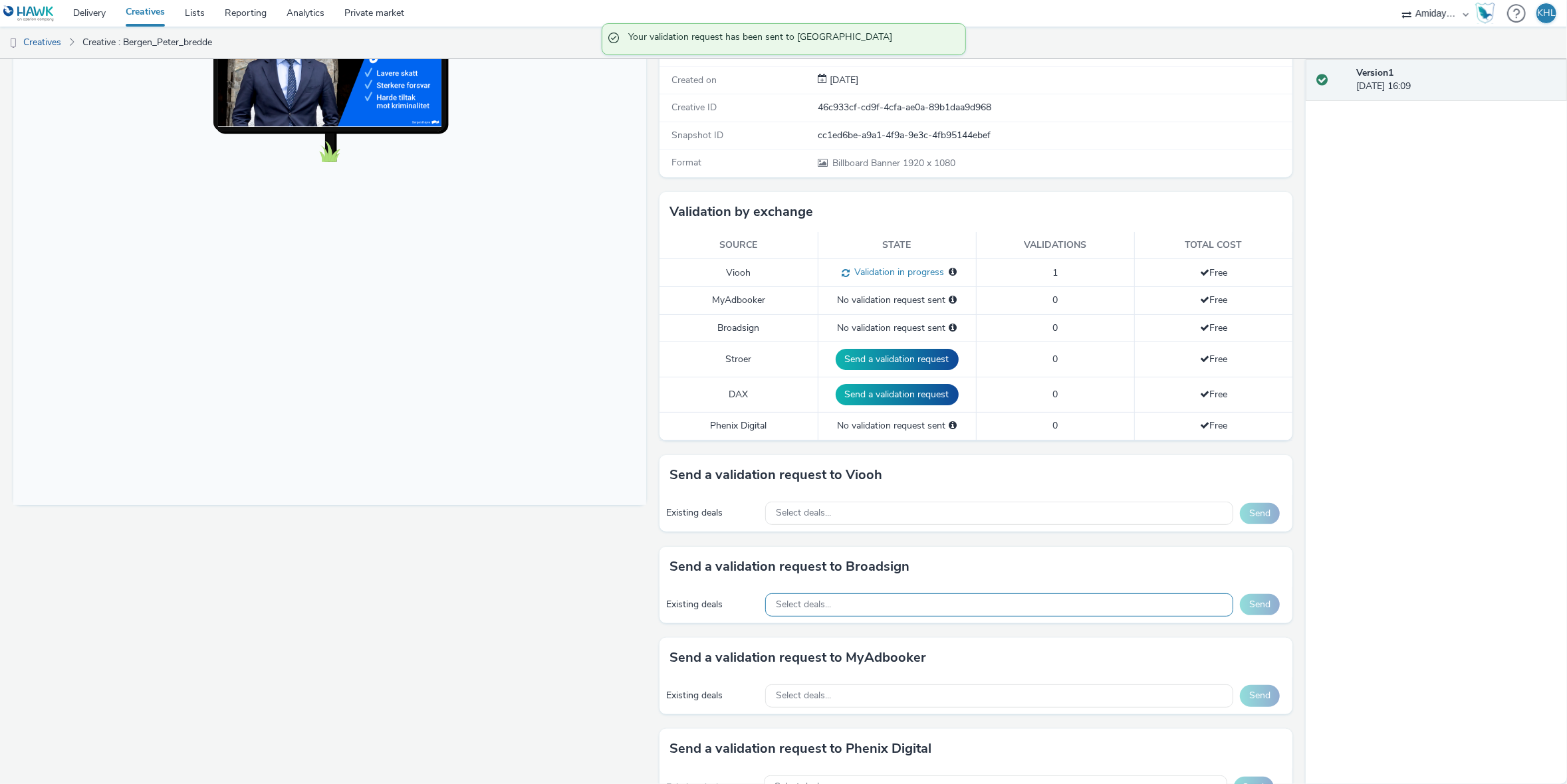
click at [918, 602] on div "Select deals..." at bounding box center [999, 604] width 468 height 23
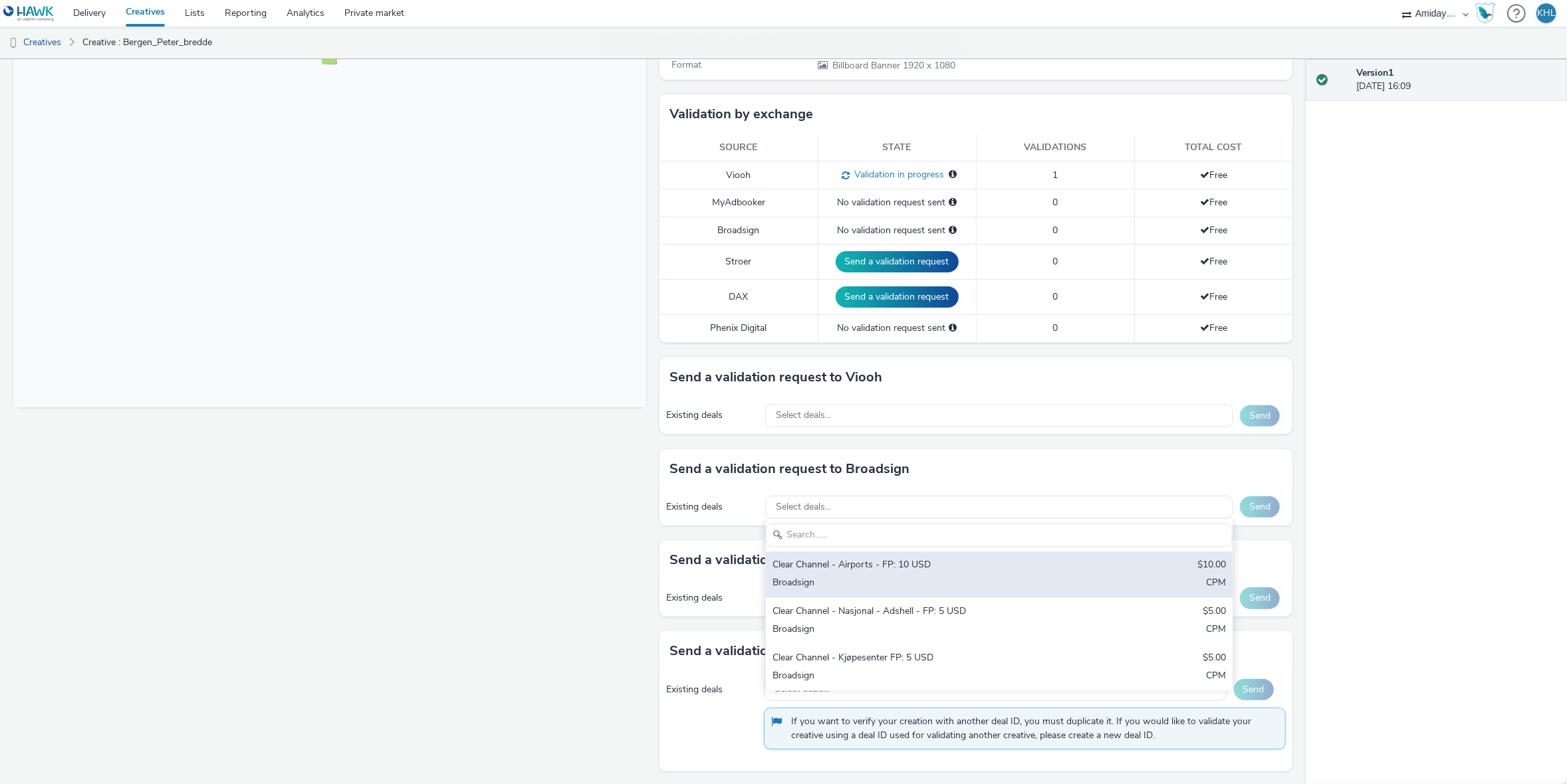
scroll to position [294, 0]
click at [906, 577] on div "Broadsign" at bounding box center [922, 585] width 300 height 16
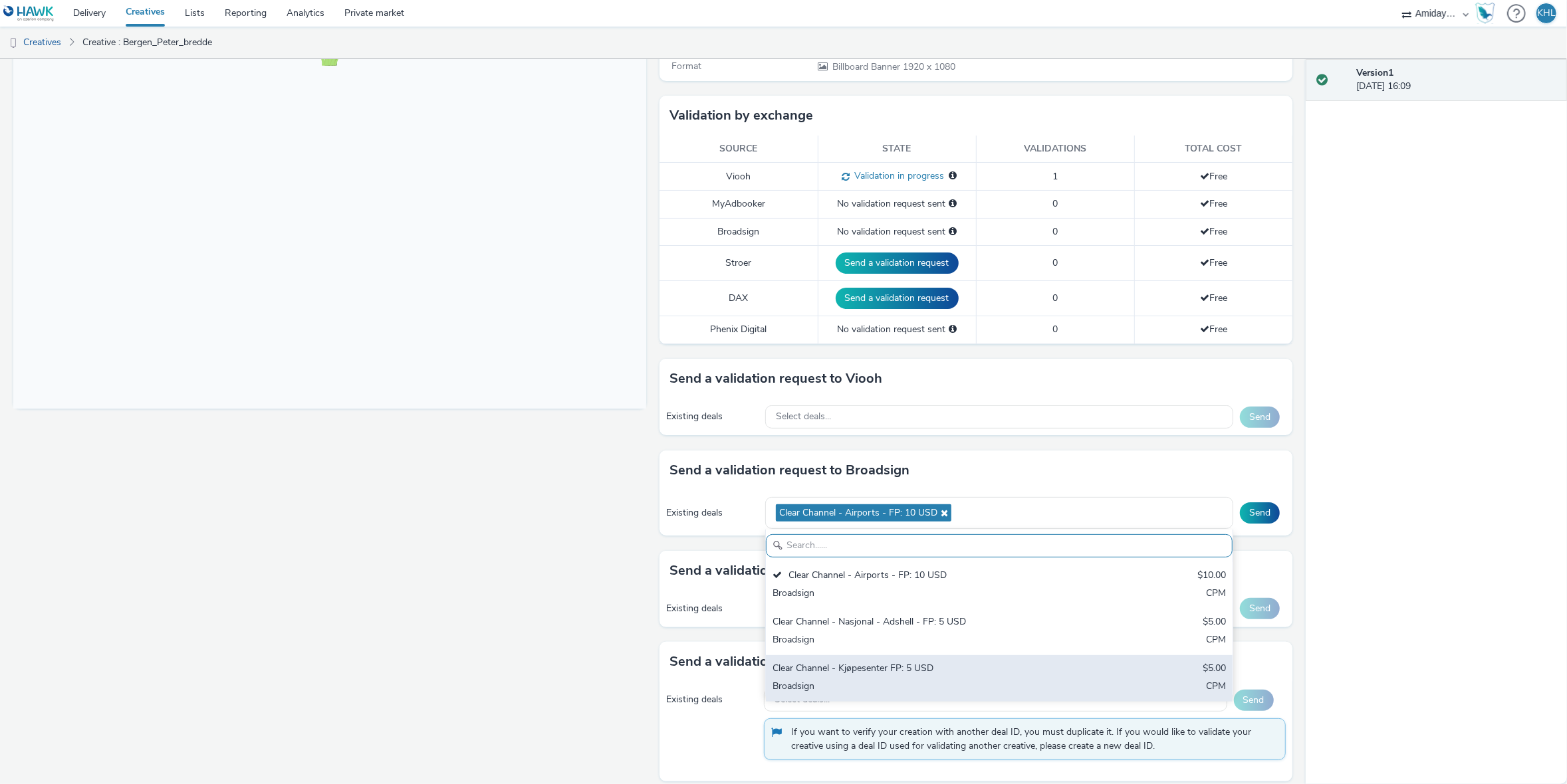
drag, startPoint x: 902, startPoint y: 633, endPoint x: 886, endPoint y: 655, distance: 27.2
click at [902, 634] on div "Broadsign" at bounding box center [922, 641] width 300 height 16
click at [881, 672] on div "Clear Channel - Kjøpesenter FP: 5 USD" at bounding box center [922, 670] width 300 height 16
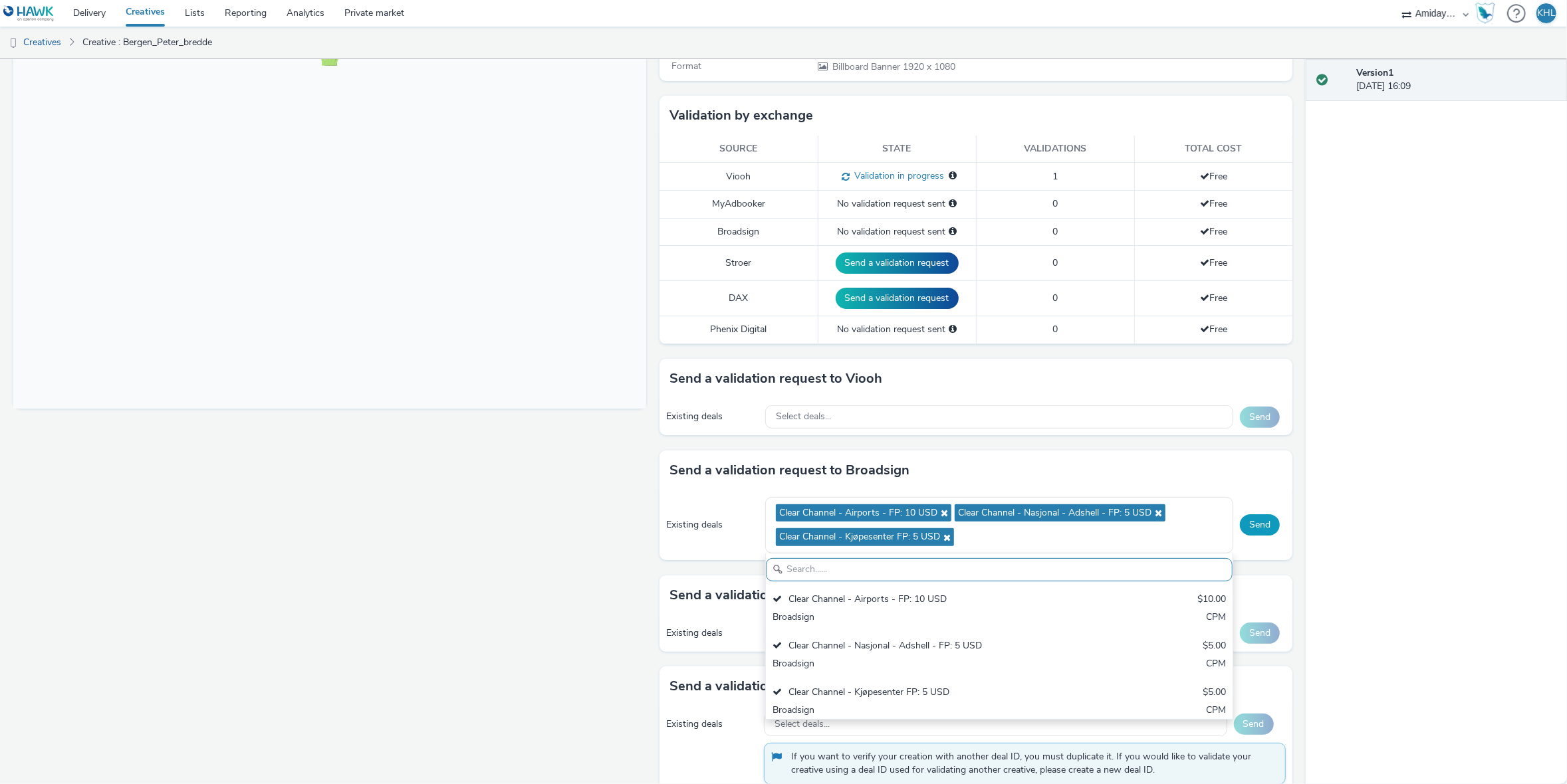
click at [1250, 526] on button "Send" at bounding box center [1259, 525] width 40 height 21
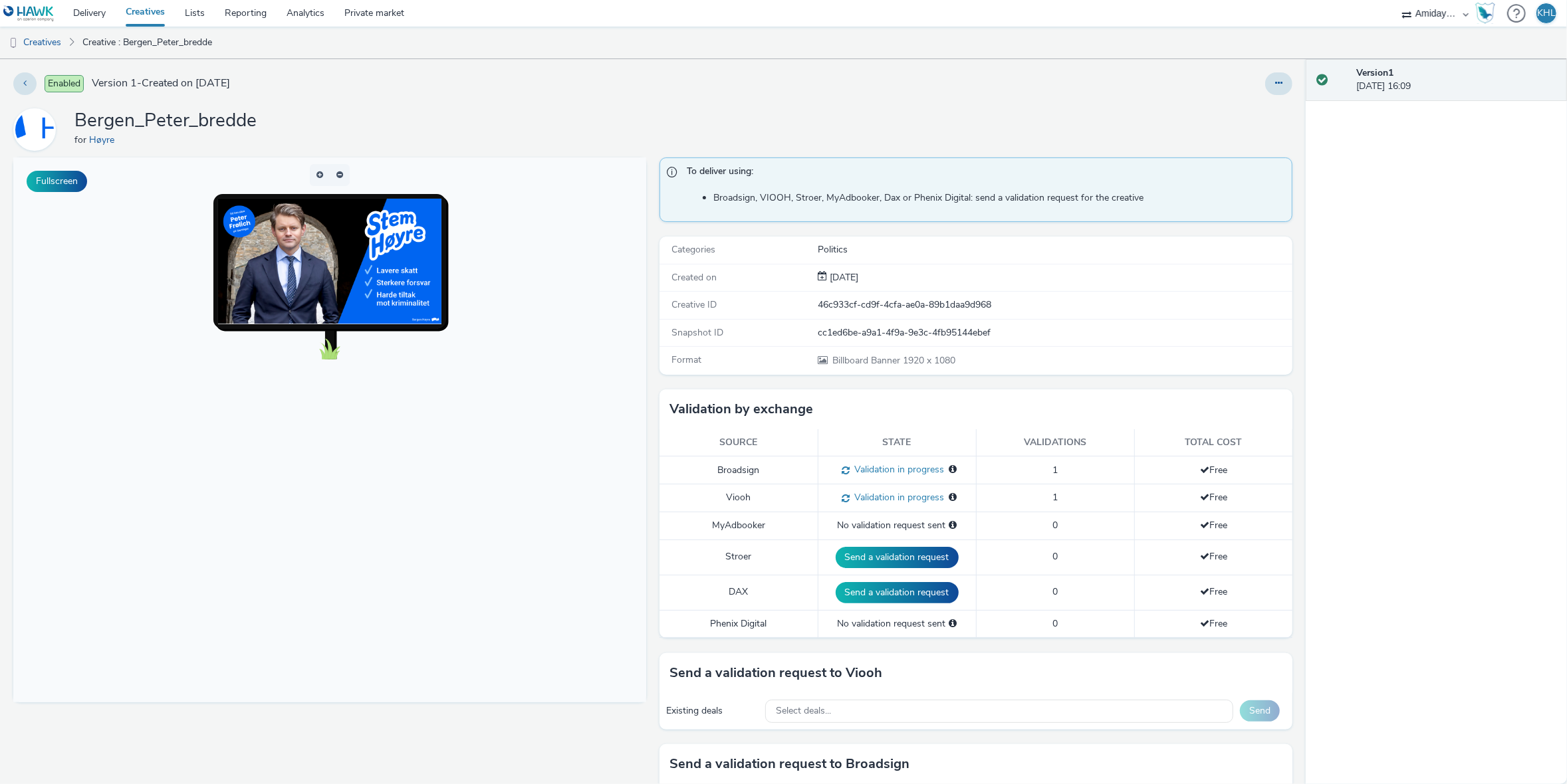
scroll to position [0, 0]
click at [91, 12] on link "Delivery" at bounding box center [89, 13] width 52 height 26
